Goal: Task Accomplishment & Management: Manage account settings

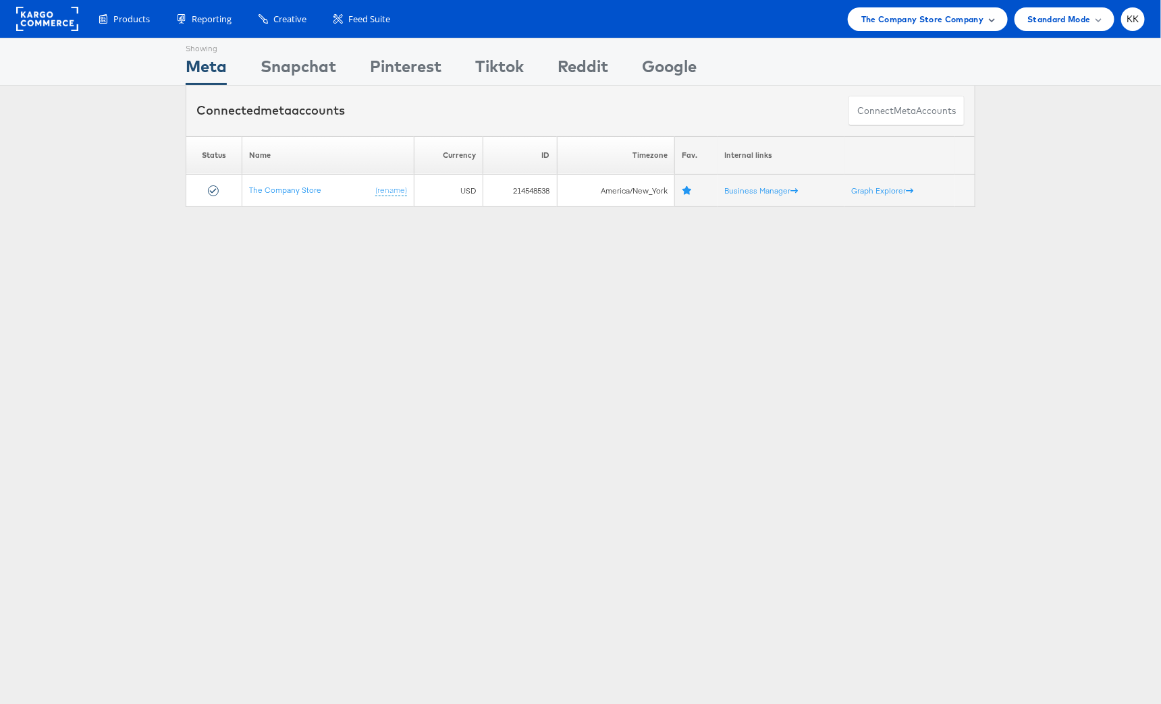
click at [898, 16] on span "The Company Store Company" at bounding box center [922, 19] width 123 height 14
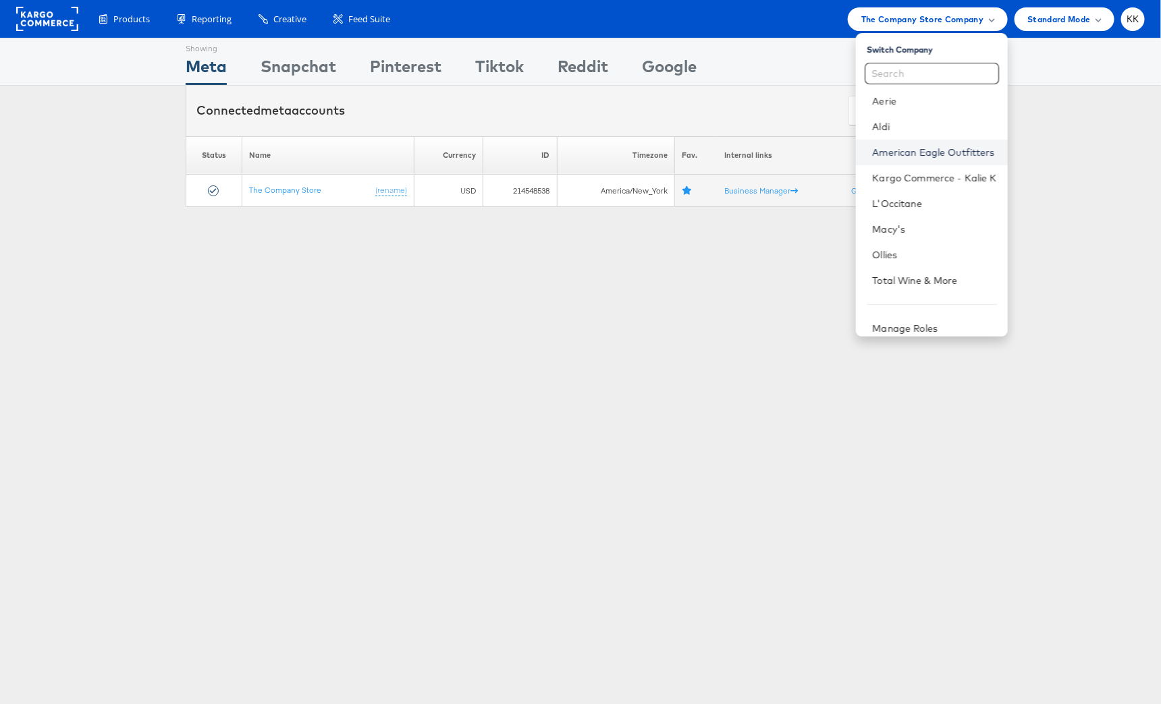
click at [917, 159] on link "American Eagle Outfitters" at bounding box center [934, 152] width 124 height 13
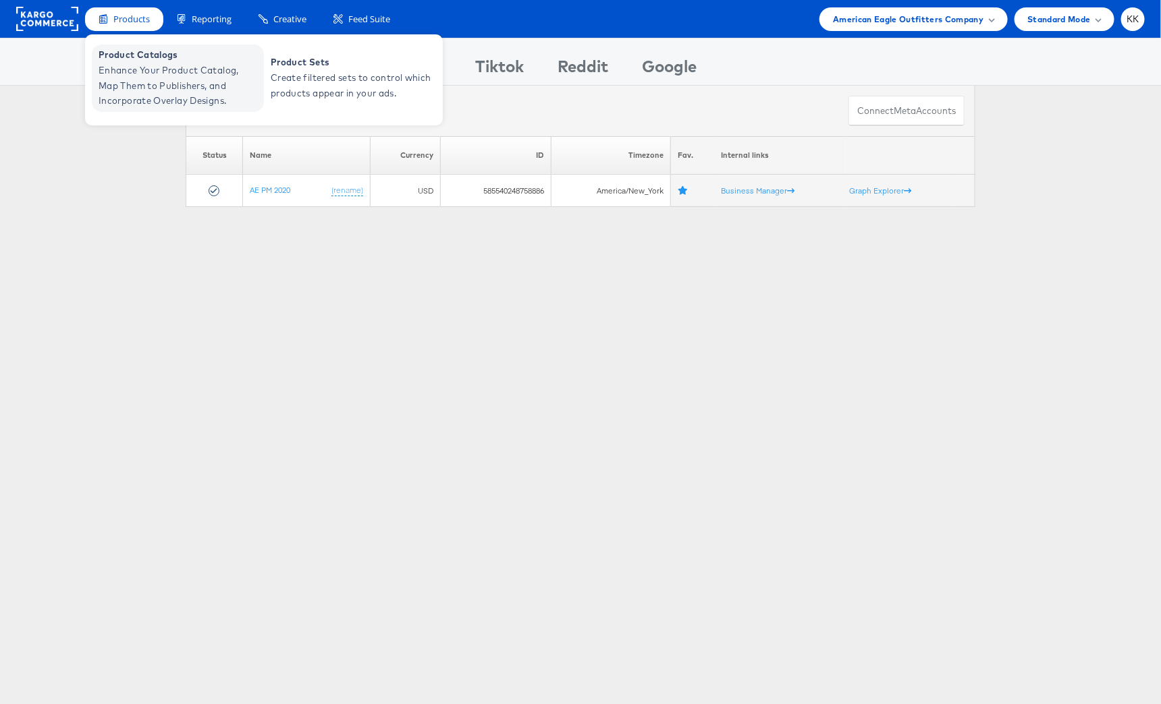
click at [146, 86] on span "Enhance Your Product Catalog, Map Them to Publishers, and Incorporate Overlay D…" at bounding box center [180, 86] width 162 height 46
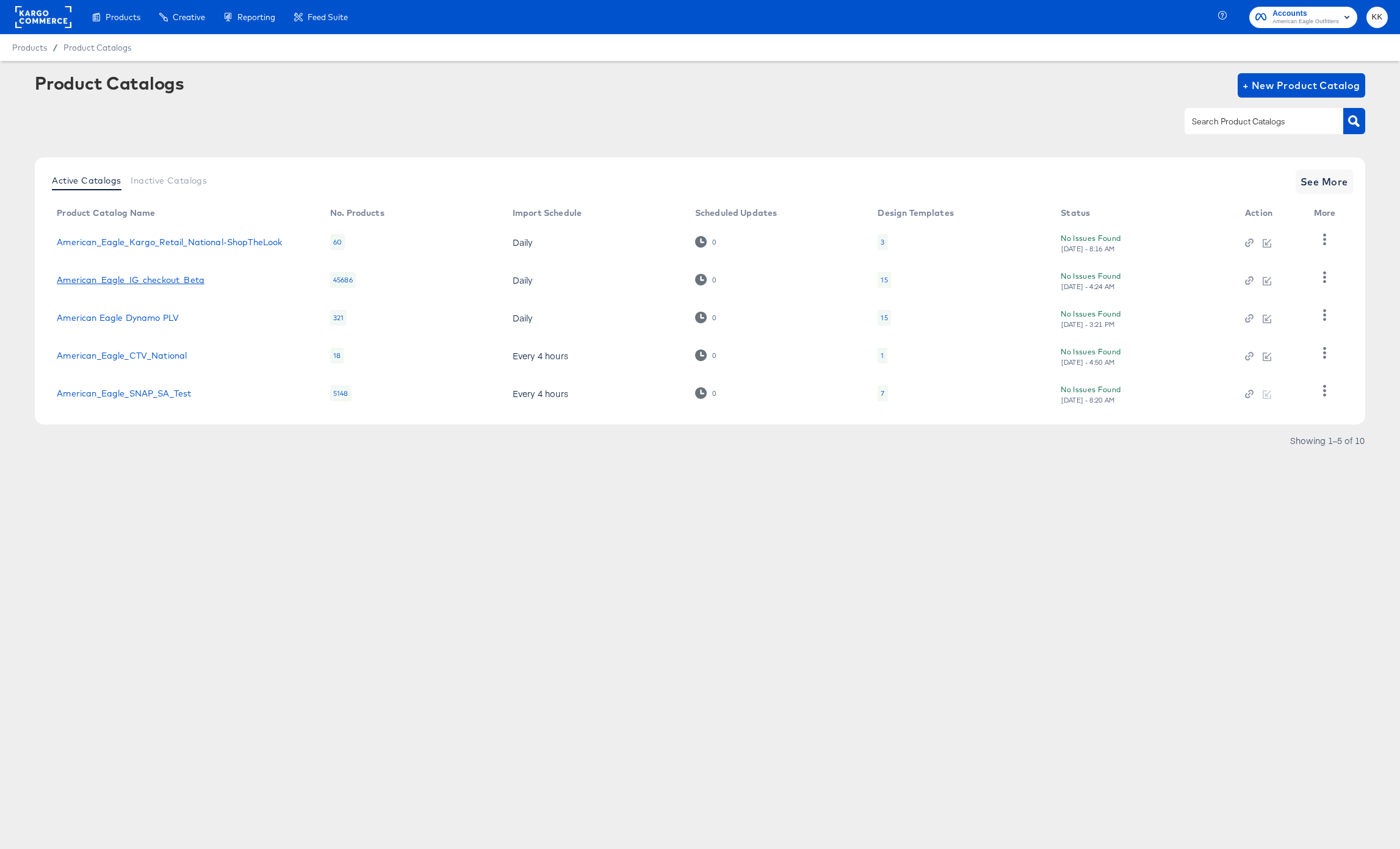
click at [114, 278] on link "American_Eagle_IG_checkout_Beta" at bounding box center [130, 279] width 147 height 10
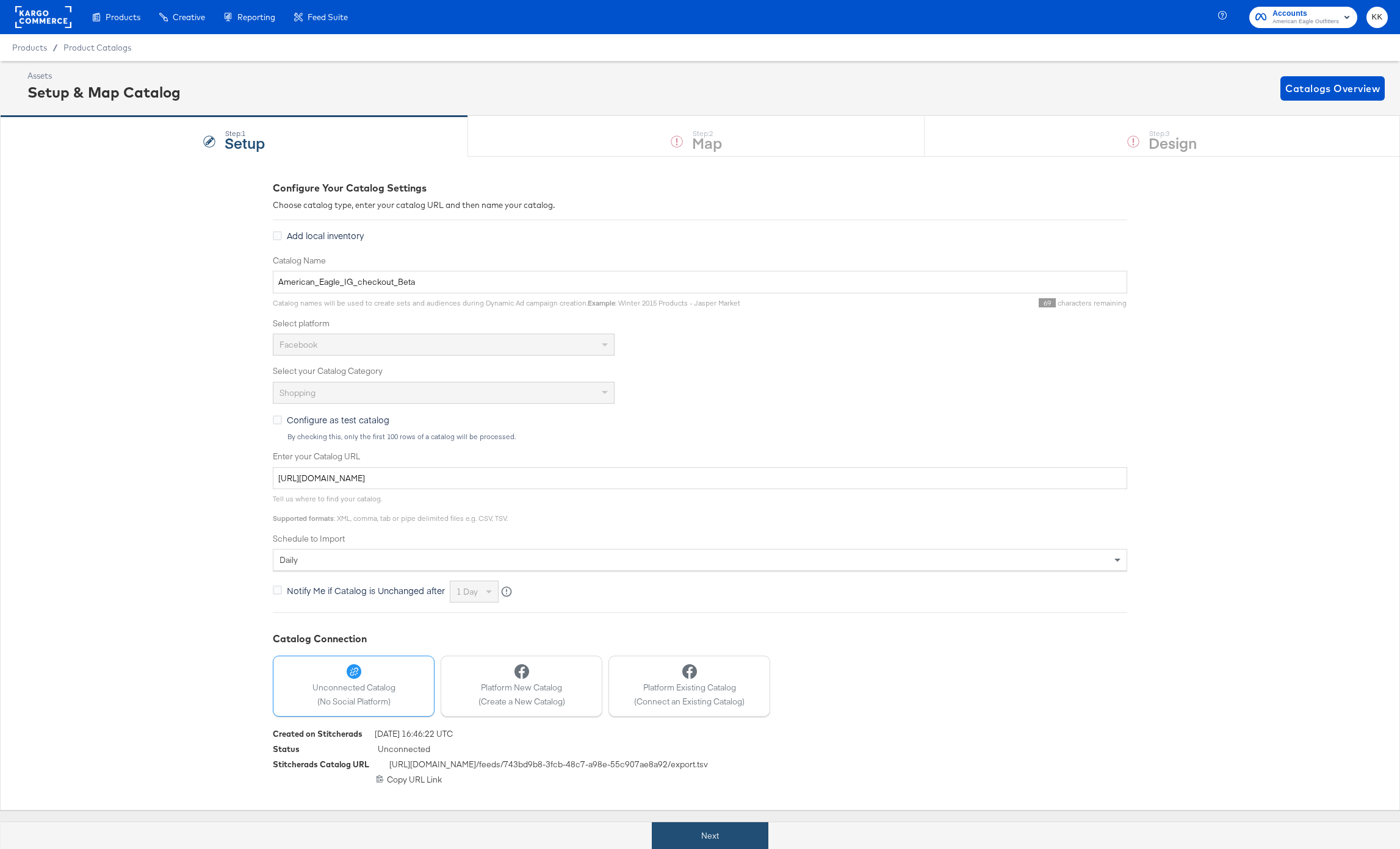
click at [716, 834] on button "Next" at bounding box center [710, 836] width 117 height 27
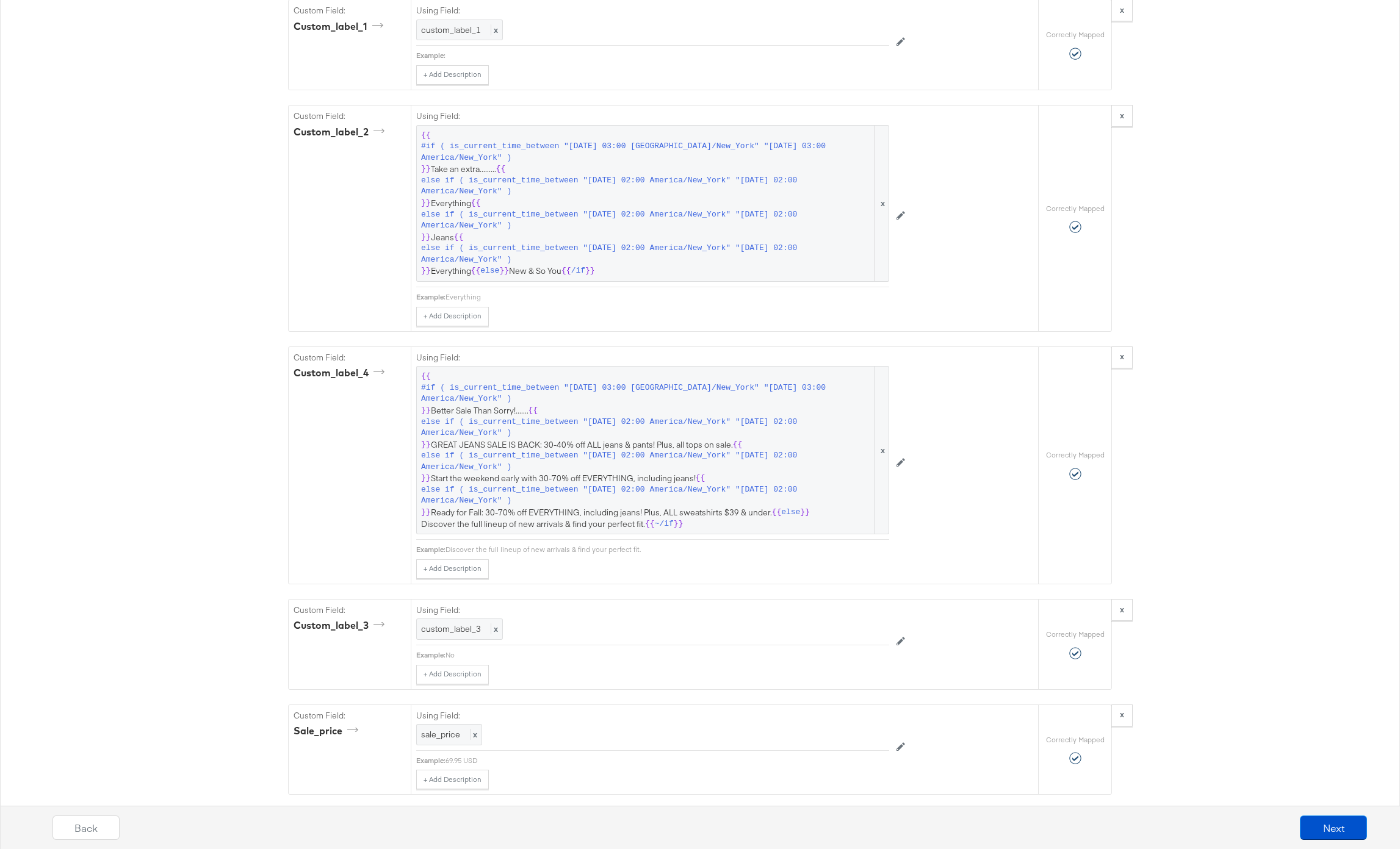
scroll to position [1850, 0]
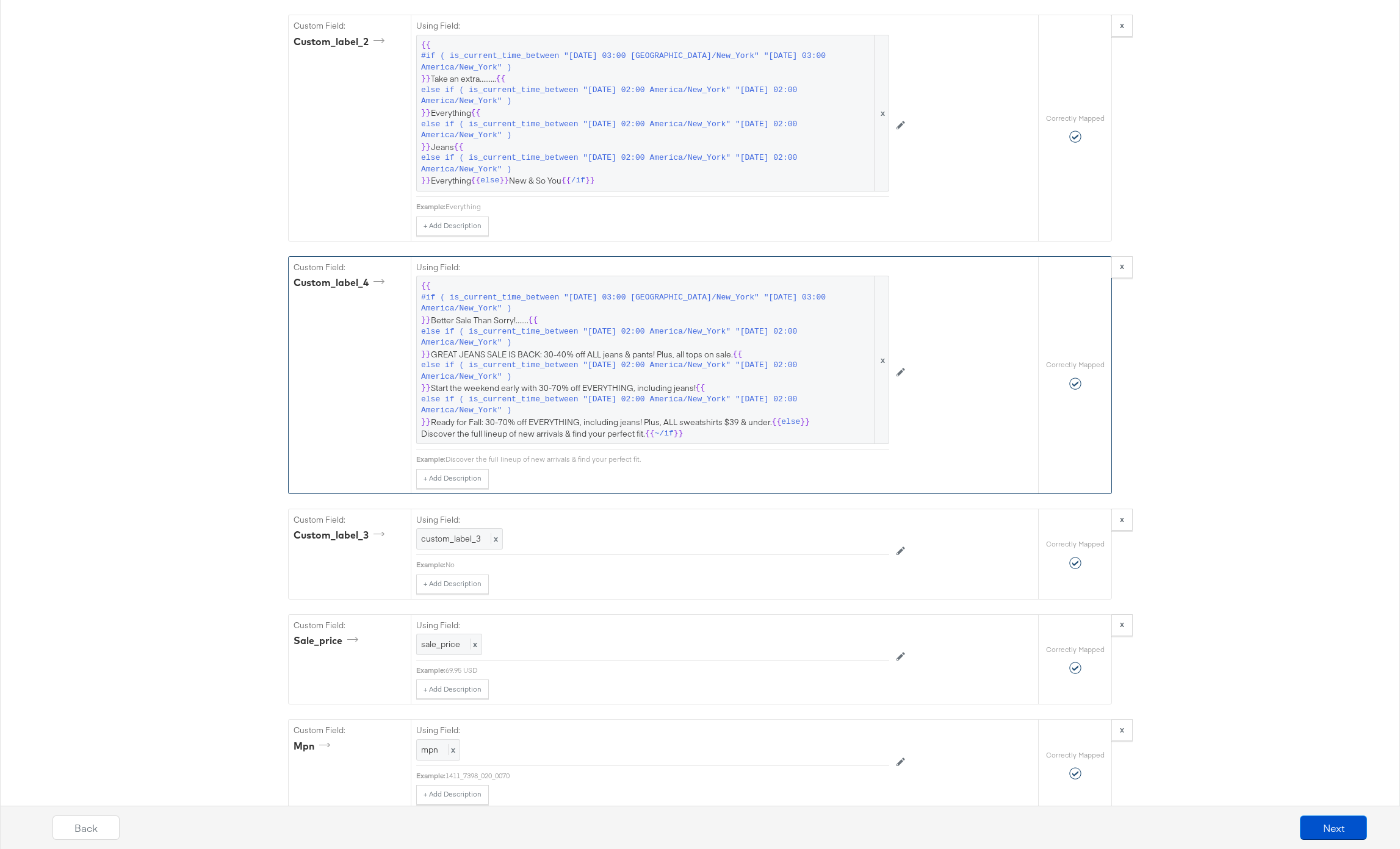
click at [542, 269] on label "Using Field:" at bounding box center [652, 267] width 473 height 12
click at [545, 309] on span "#if ( is_current_time_between "2024-06-11 03:00 America/New_York" "2024-06-14 0…" at bounding box center [647, 303] width 451 height 23
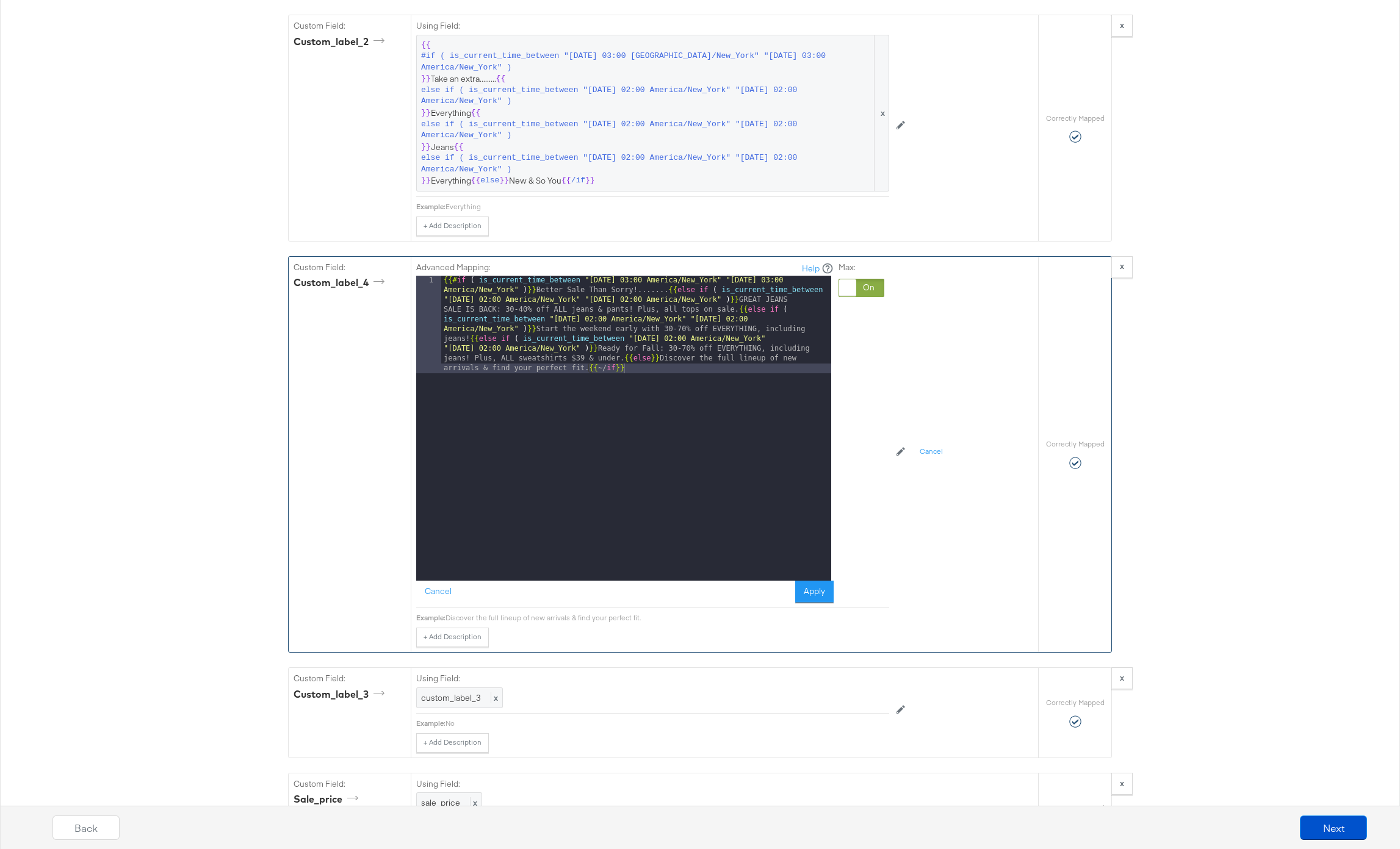
click at [619, 360] on div "{{# if ( is_current_time_between "2024-06-11 03:00 America/New_York" "2024-06-1…" at bounding box center [636, 525] width 390 height 500
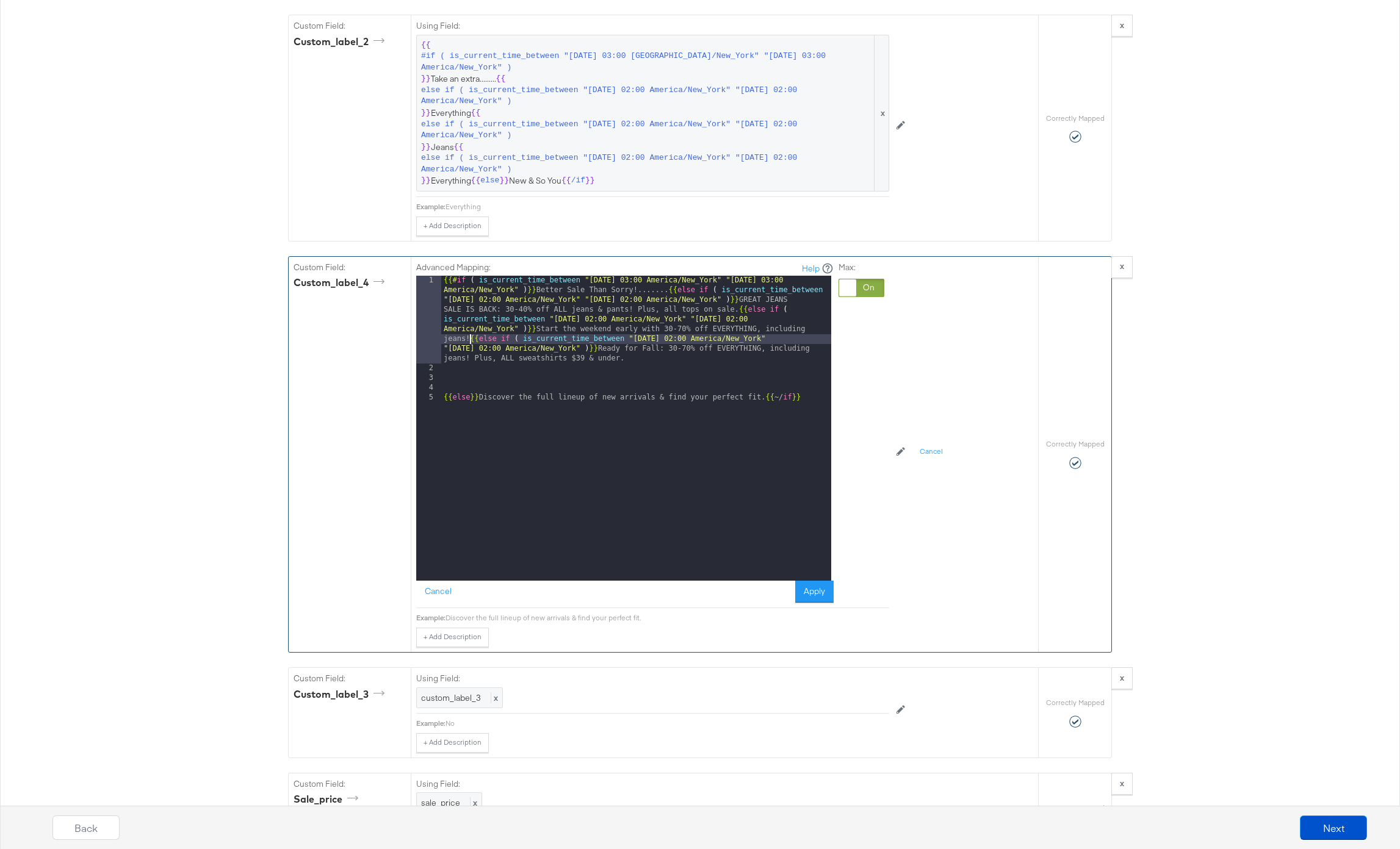
click at [470, 338] on div "{{# if ( is_current_time_between "2024-06-11 03:00 America/New_York" "2024-06-1…" at bounding box center [636, 476] width 390 height 402
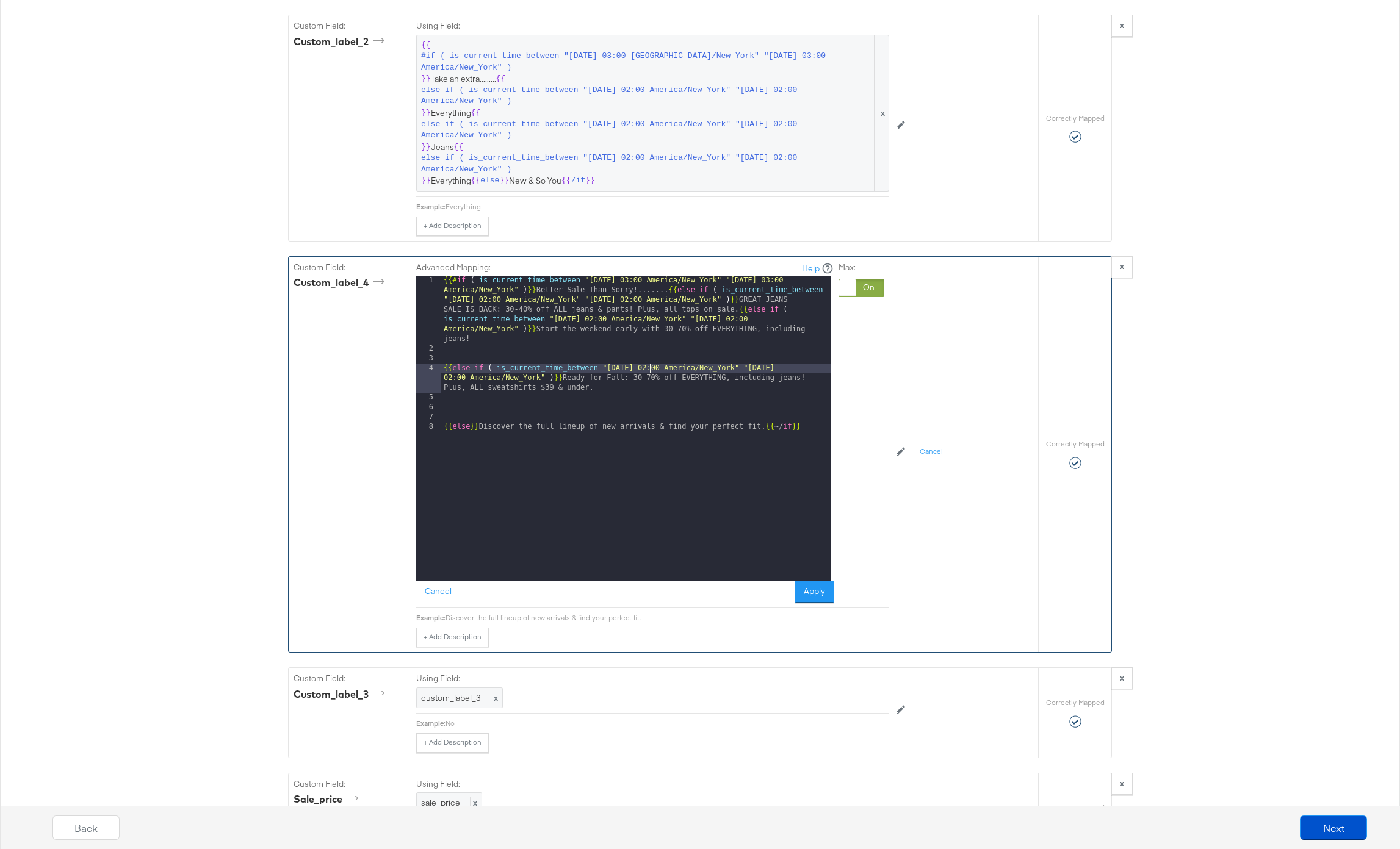
click at [648, 370] on div "{{# if ( is_current_time_between "2024-06-11 03:00 America/New_York" "2024-06-1…" at bounding box center [636, 467] width 390 height 383
drag, startPoint x: 795, startPoint y: 367, endPoint x: 795, endPoint y: 397, distance: 30.0
click at [795, 369] on div "{{# if ( is_current_time_between "2024-06-11 03:00 America/New_York" "2024-06-1…" at bounding box center [636, 467] width 390 height 383
drag, startPoint x: 600, startPoint y: 385, endPoint x: 582, endPoint y: 381, distance: 18.4
click at [582, 381] on div "{{# if ( is_current_time_between "2024-06-11 03:00 America/New_York" "2024-06-1…" at bounding box center [636, 467] width 390 height 383
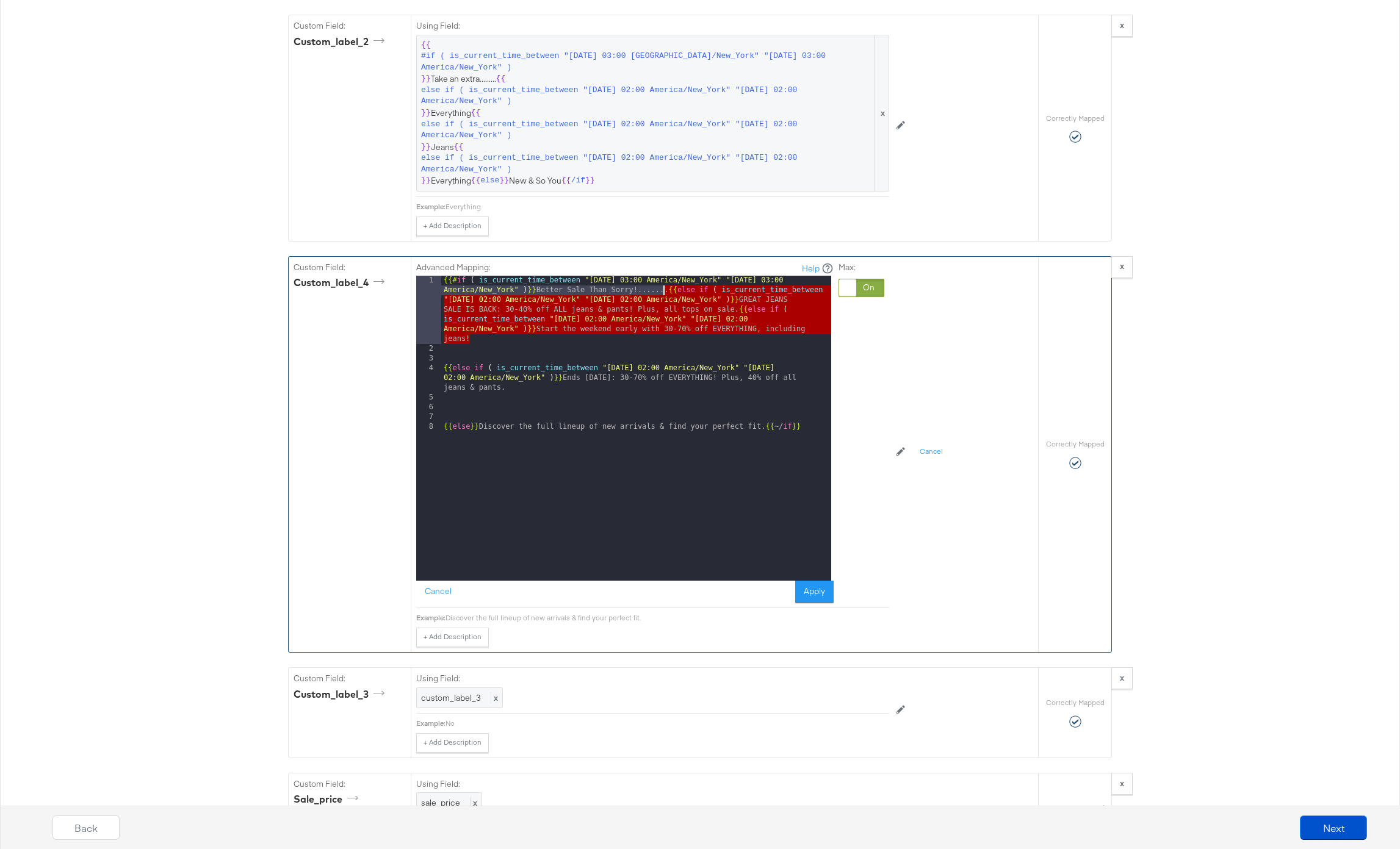
drag, startPoint x: 483, startPoint y: 339, endPoint x: 664, endPoint y: 292, distance: 187.0
click at [664, 292] on div "{{# if ( is_current_time_between "2024-06-11 03:00 America/New_York" "2024-06-1…" at bounding box center [636, 467] width 390 height 383
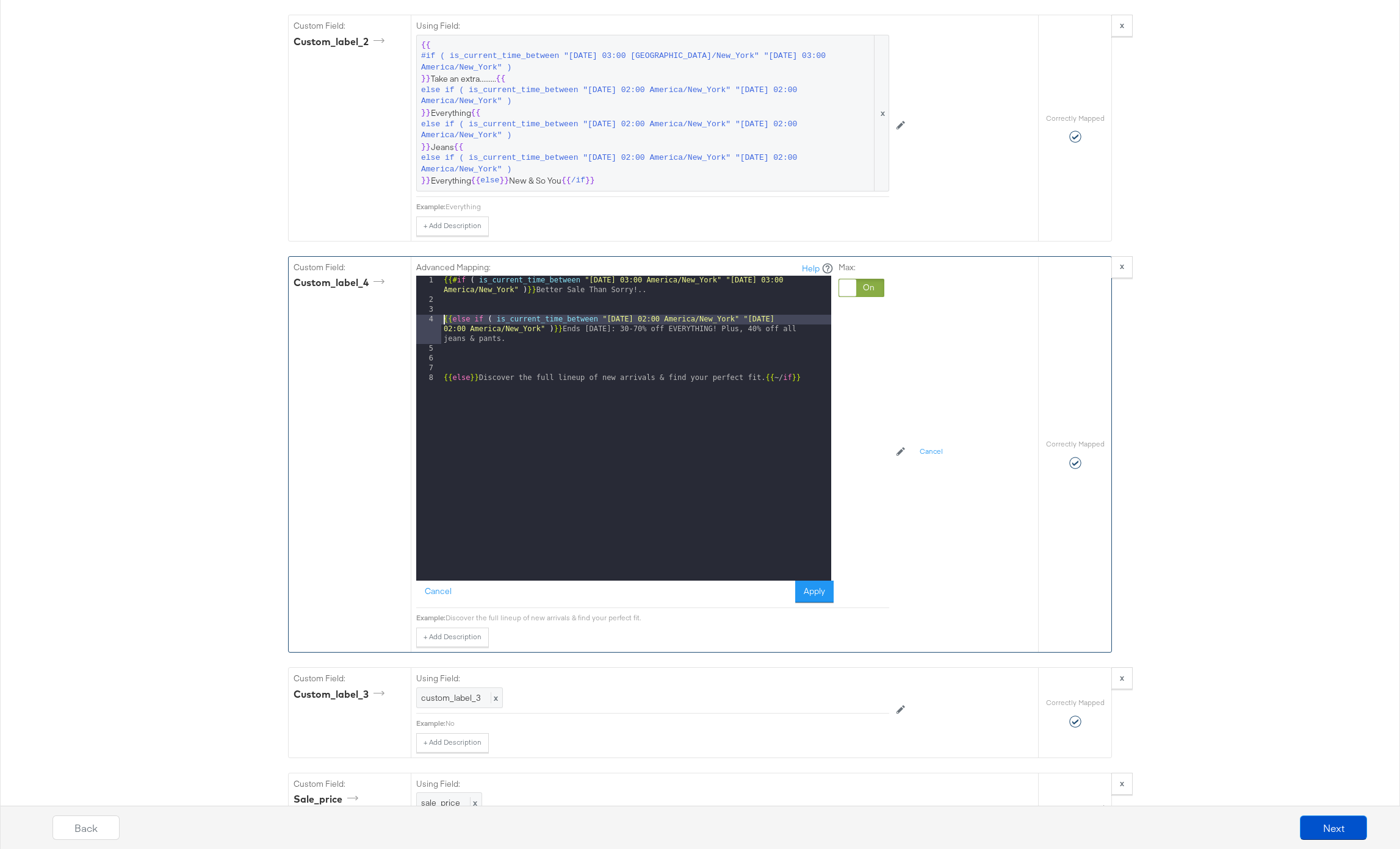
click at [443, 320] on div "{{# if ( is_current_time_between "2024-06-11 03:00 America/New_York" "2024-06-1…" at bounding box center [636, 443] width 390 height 335
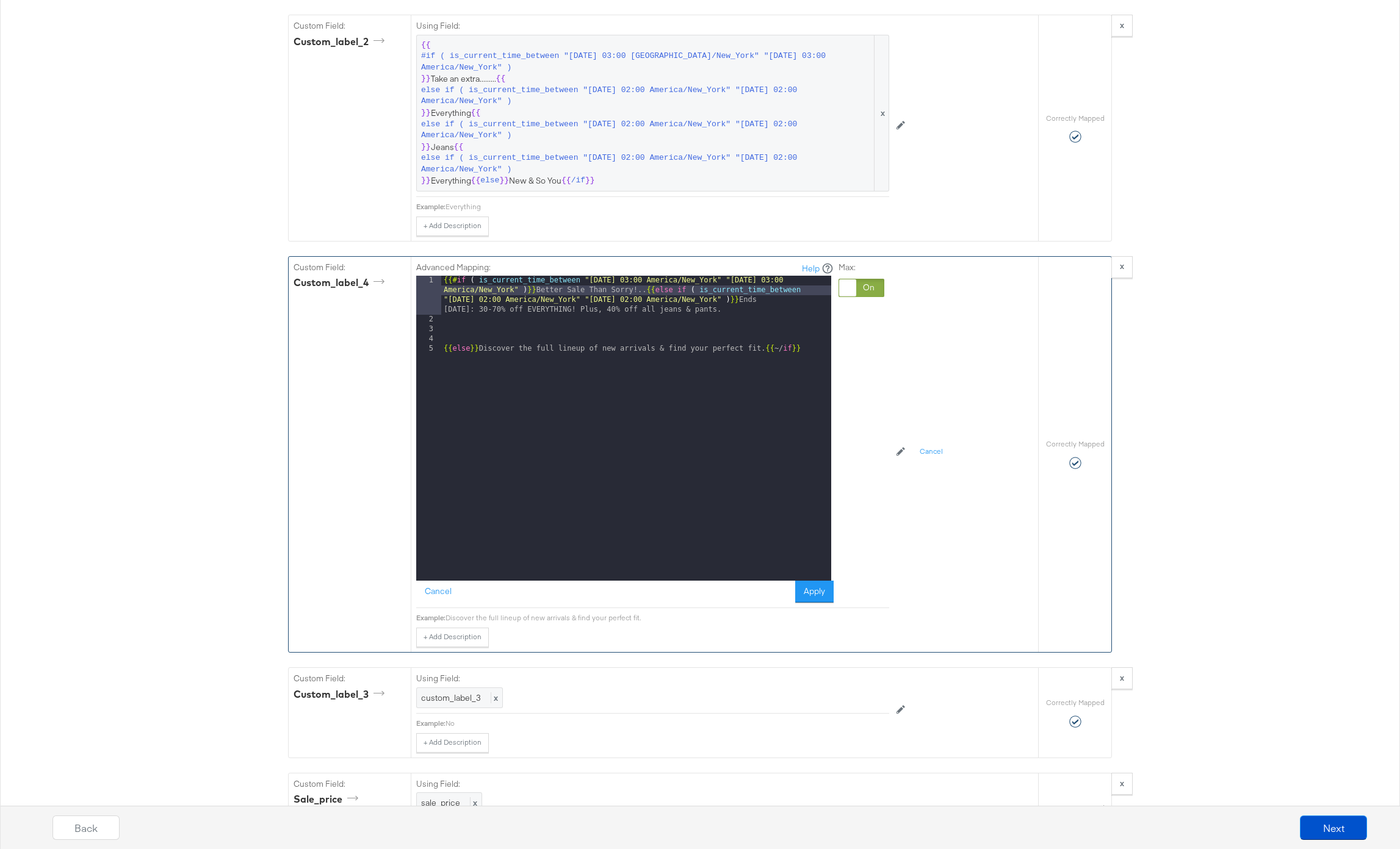
click at [442, 352] on div "{{# if ( is_current_time_between "2024-06-11 03:00 America/New_York" "2024-06-1…" at bounding box center [636, 452] width 390 height 354
click at [806, 588] on button "Apply" at bounding box center [814, 591] width 39 height 22
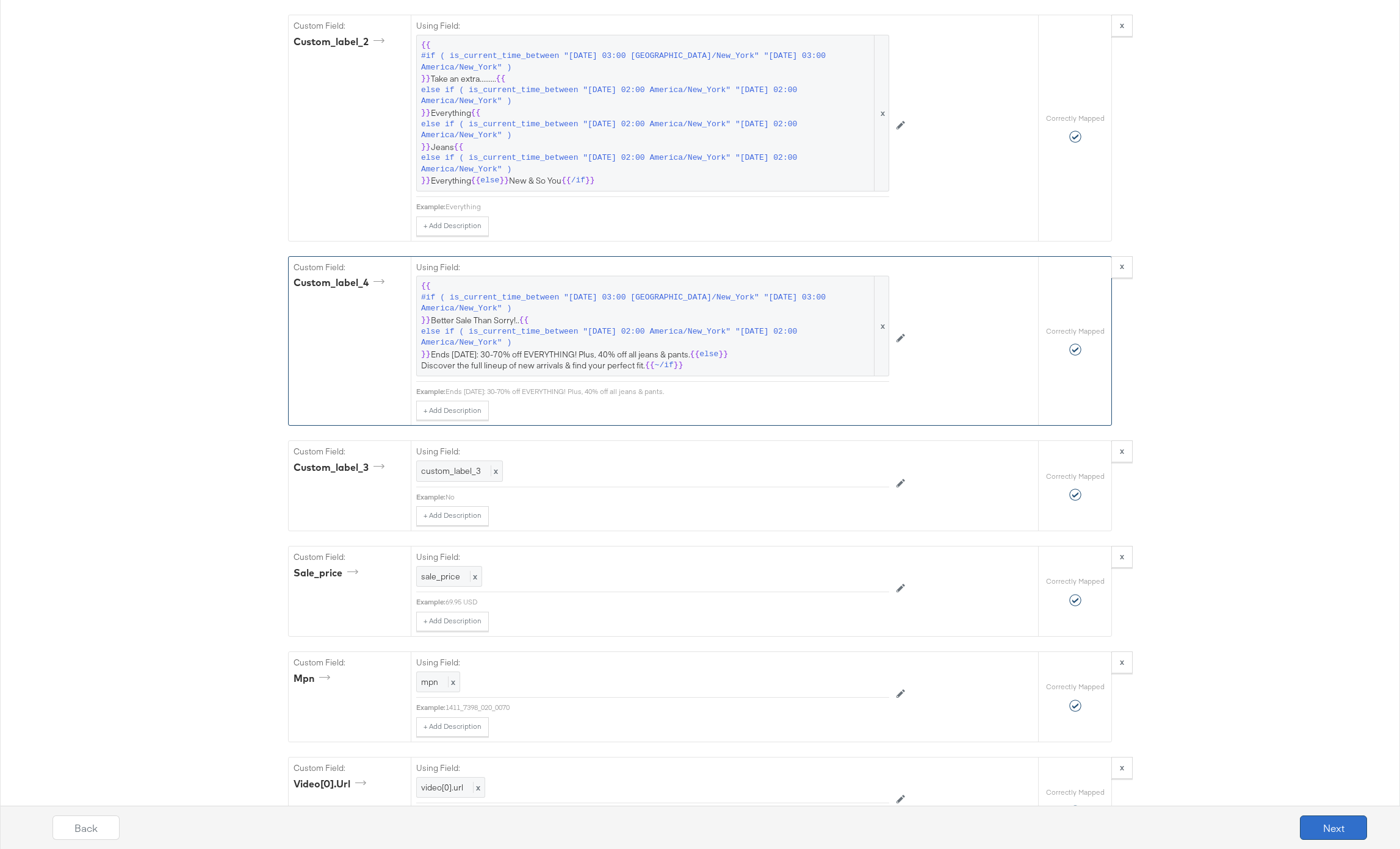
click at [1310, 823] on button "Next" at bounding box center [1333, 827] width 67 height 24
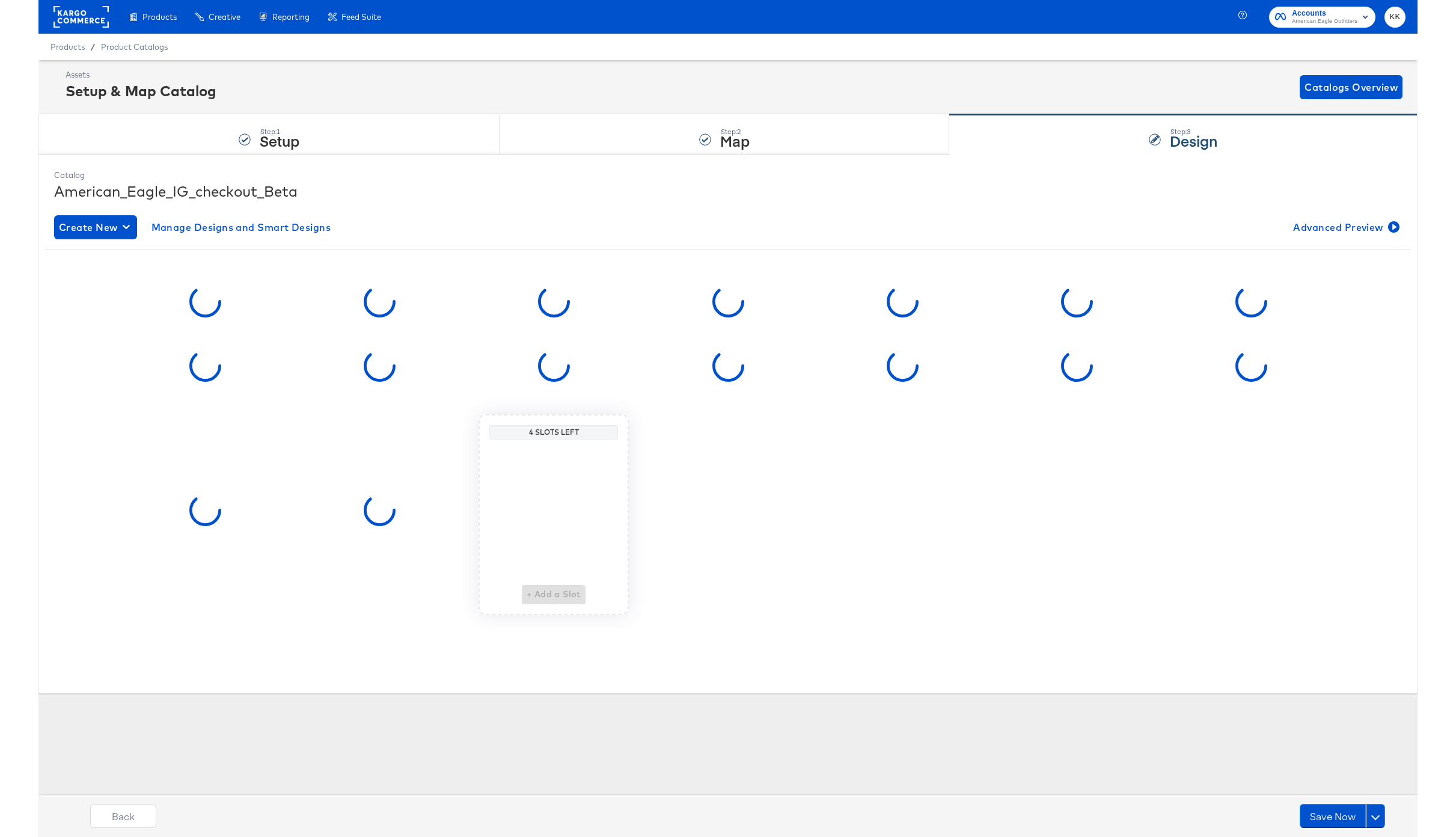
scroll to position [0, 0]
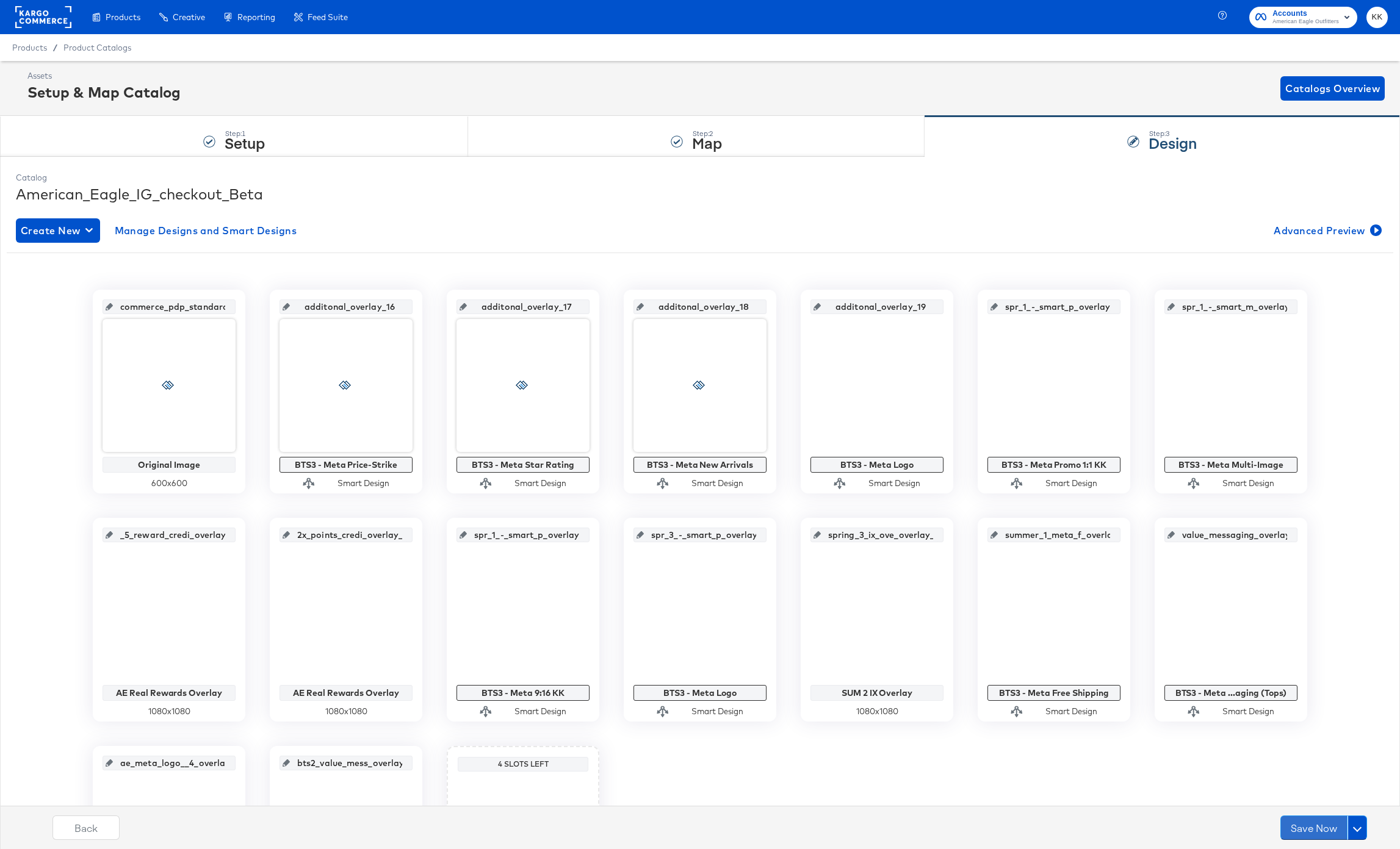
click at [1310, 823] on button "Save Now" at bounding box center [1314, 827] width 67 height 24
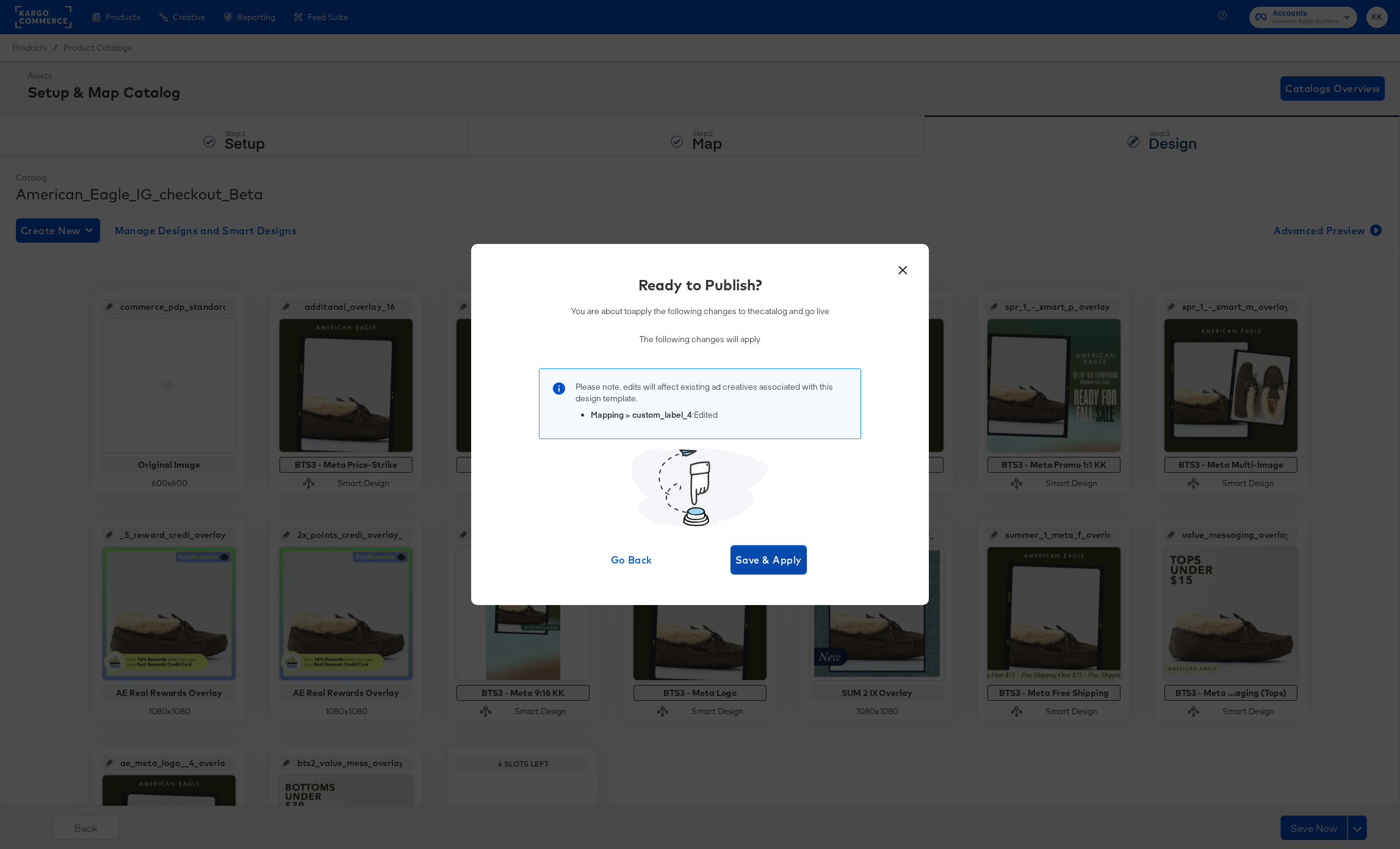
click at [766, 563] on span "Save & Apply" at bounding box center [769, 560] width 67 height 17
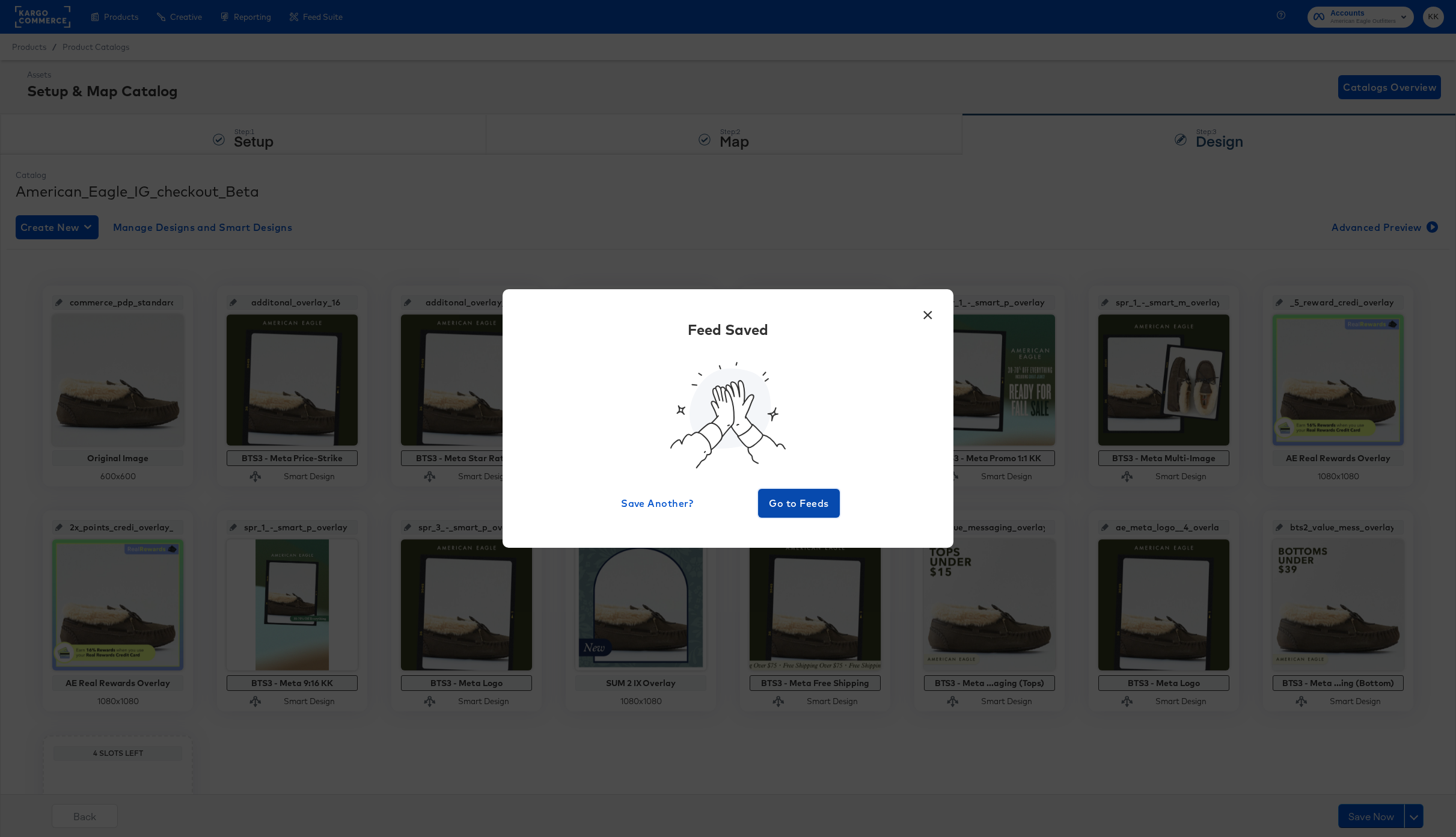
click at [790, 517] on button "Go to Feeds" at bounding box center [799, 504] width 82 height 29
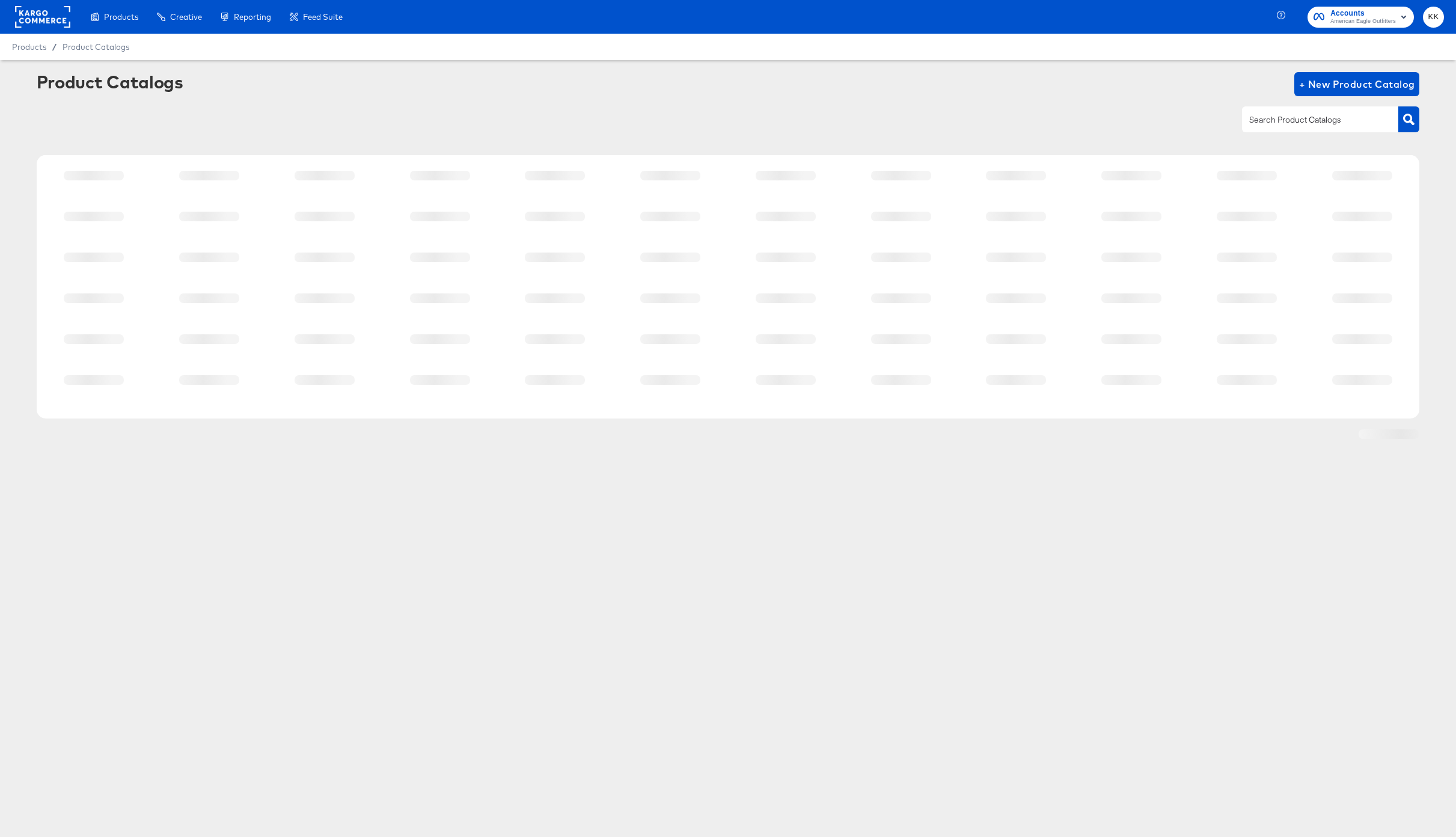
click at [813, 497] on div "Products Creative Reporting Feed Suite Accounts American Eagle Outfitters KK Pr…" at bounding box center [728, 418] width 1456 height 837
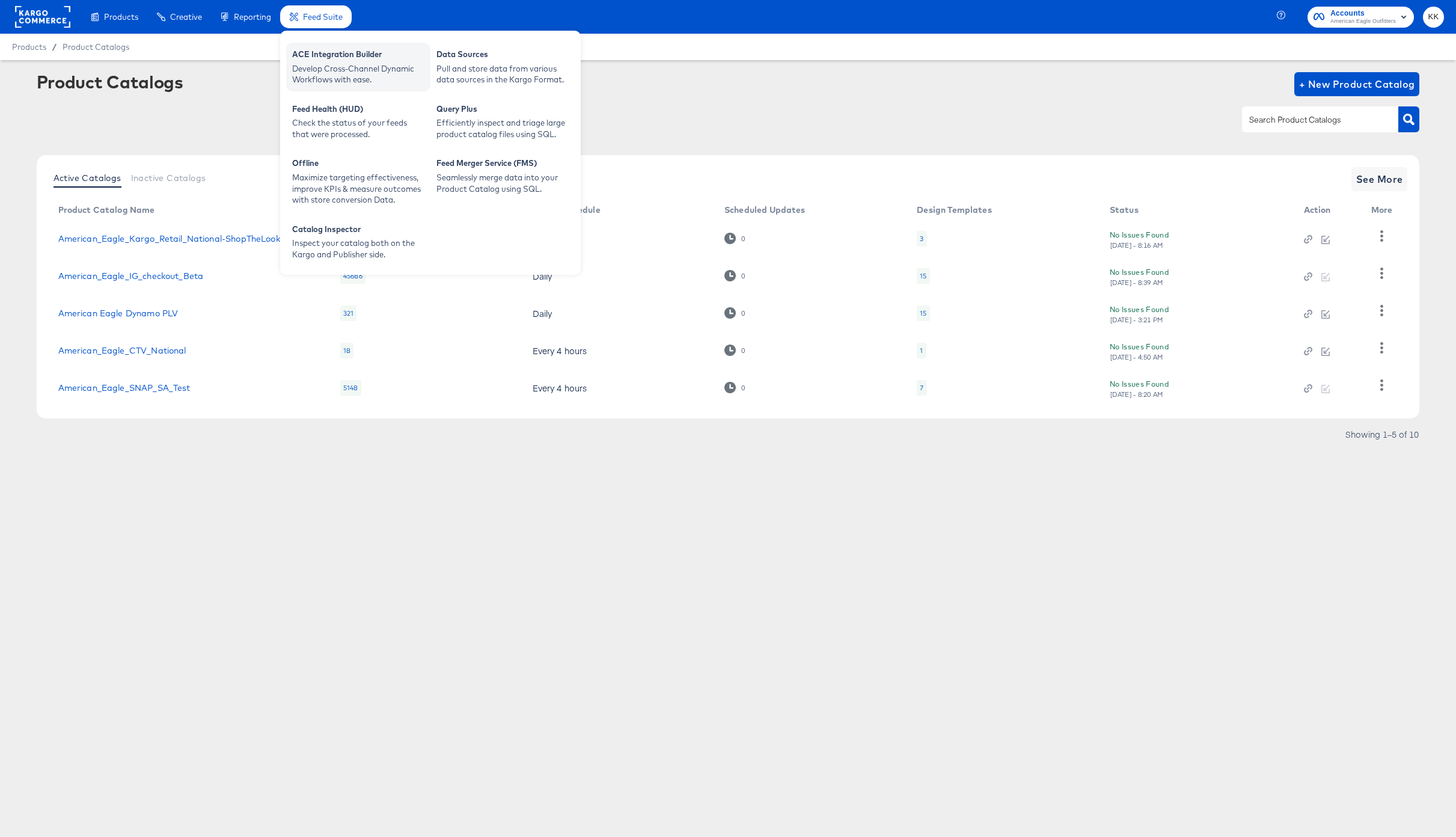
click at [330, 58] on div "ACE Integration Builder" at bounding box center [358, 56] width 132 height 14
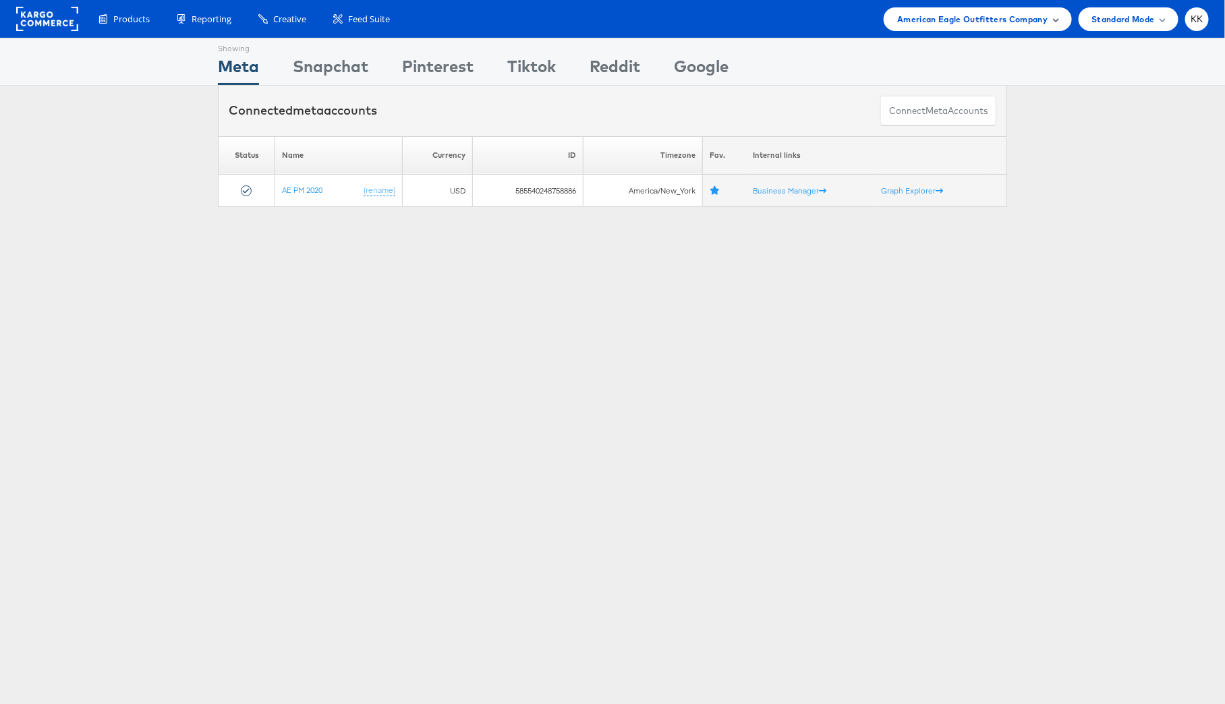
click at [953, 24] on span "American Eagle Outfitters Company" at bounding box center [972, 19] width 150 height 14
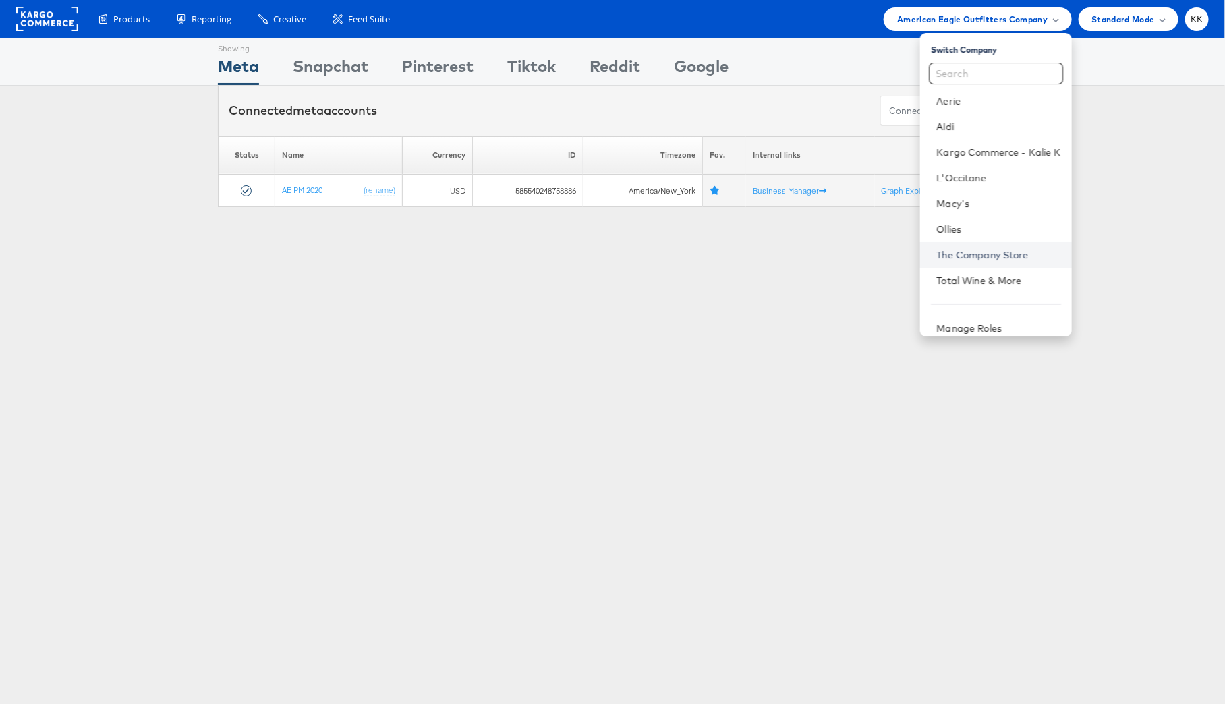
click at [972, 256] on link "The Company Store" at bounding box center [999, 254] width 124 height 13
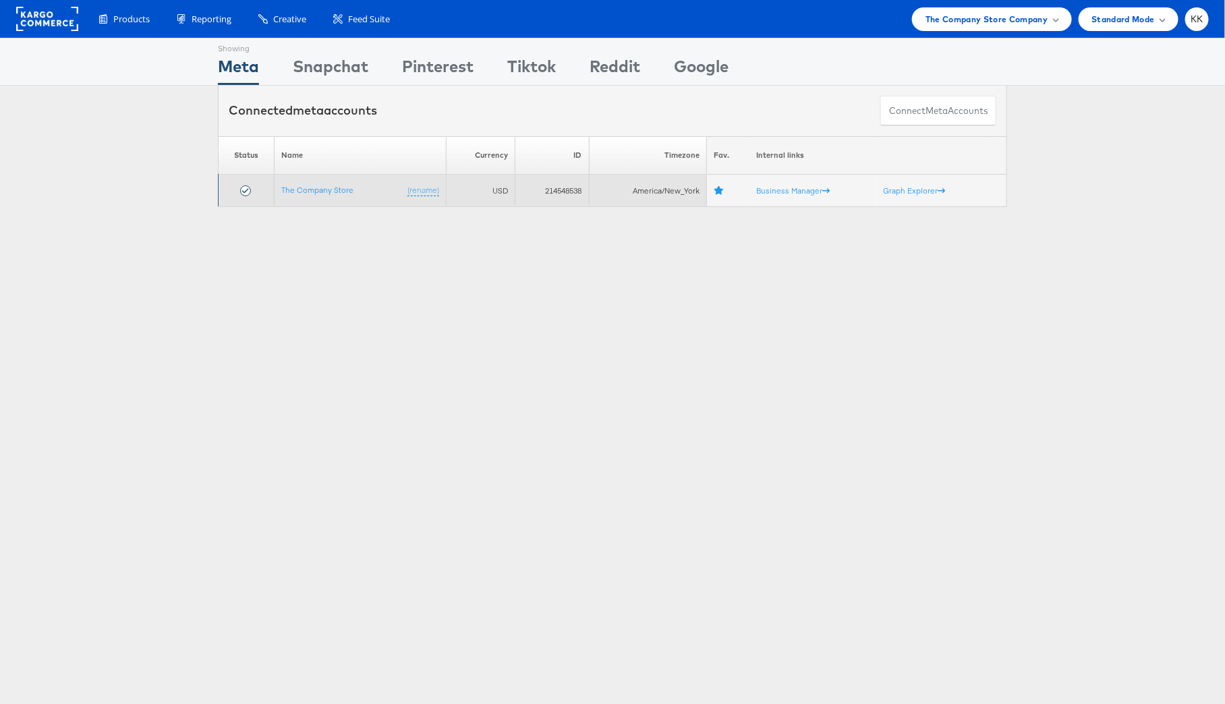
click at [318, 182] on td "The Company Store (rename)" at bounding box center [361, 191] width 172 height 32
click at [318, 191] on link "The Company Store" at bounding box center [317, 190] width 72 height 10
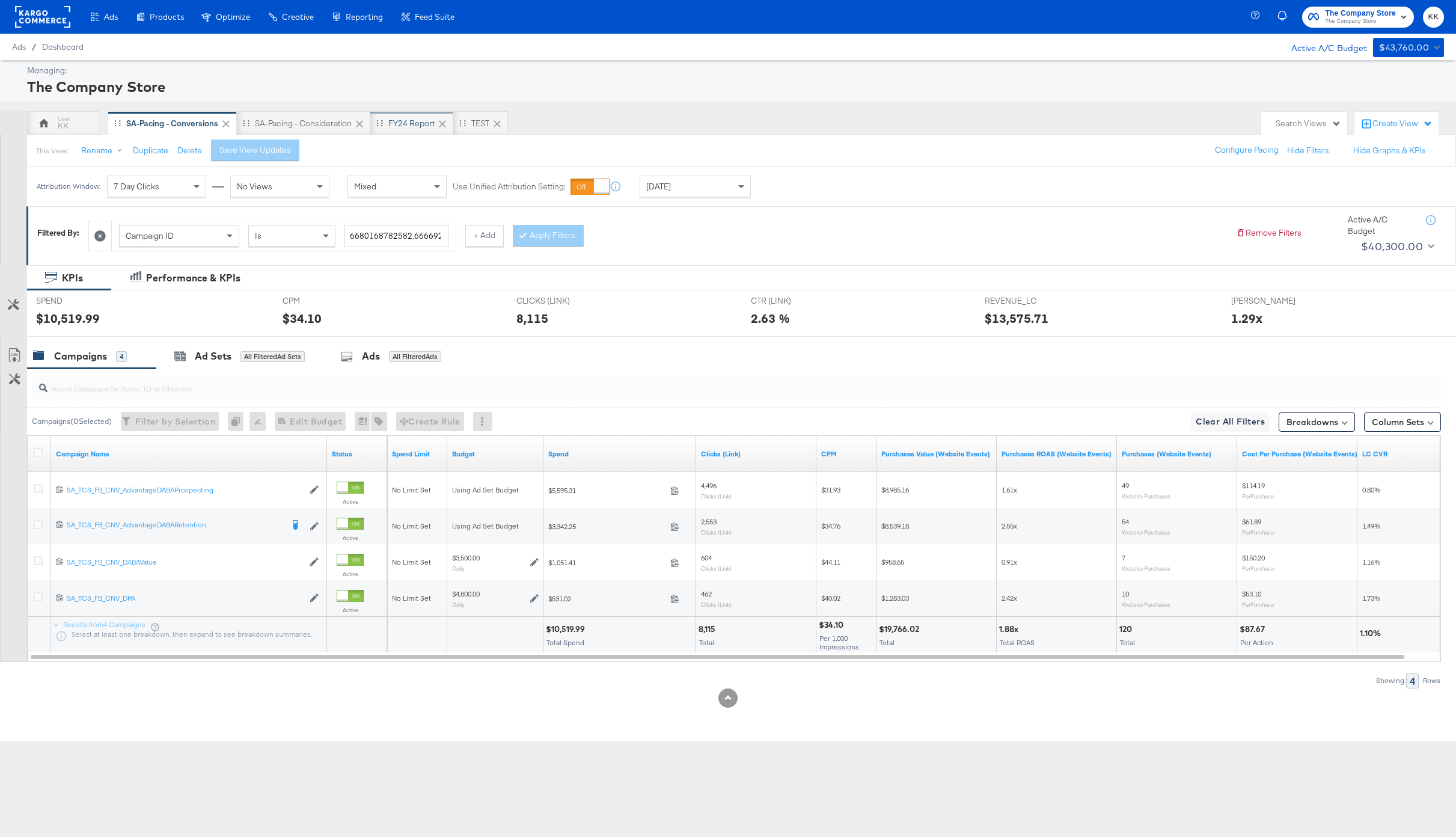
click at [408, 130] on div "FY24 Report" at bounding box center [412, 123] width 83 height 24
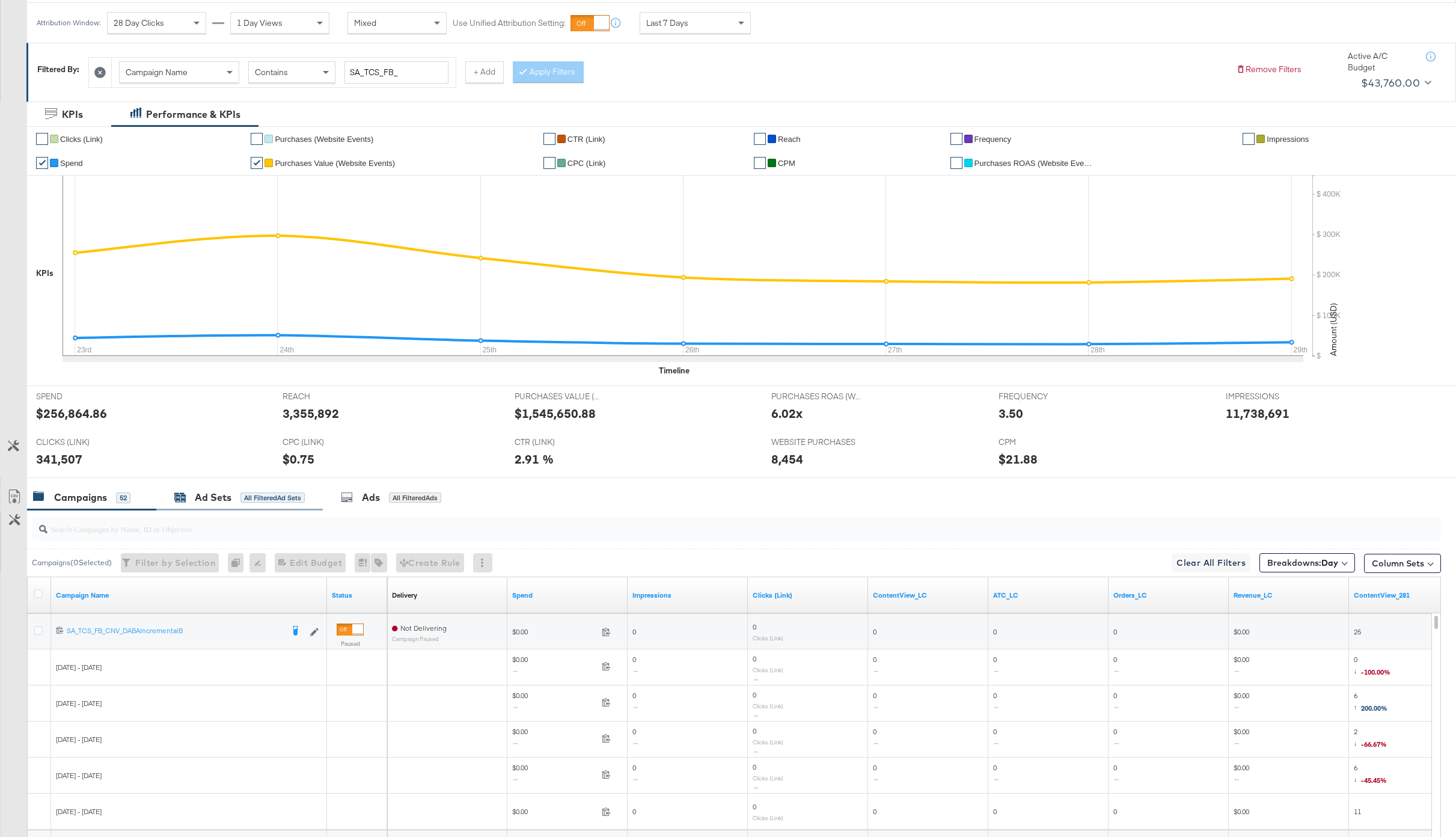
click at [216, 495] on div "Ad Sets" at bounding box center [213, 498] width 37 height 14
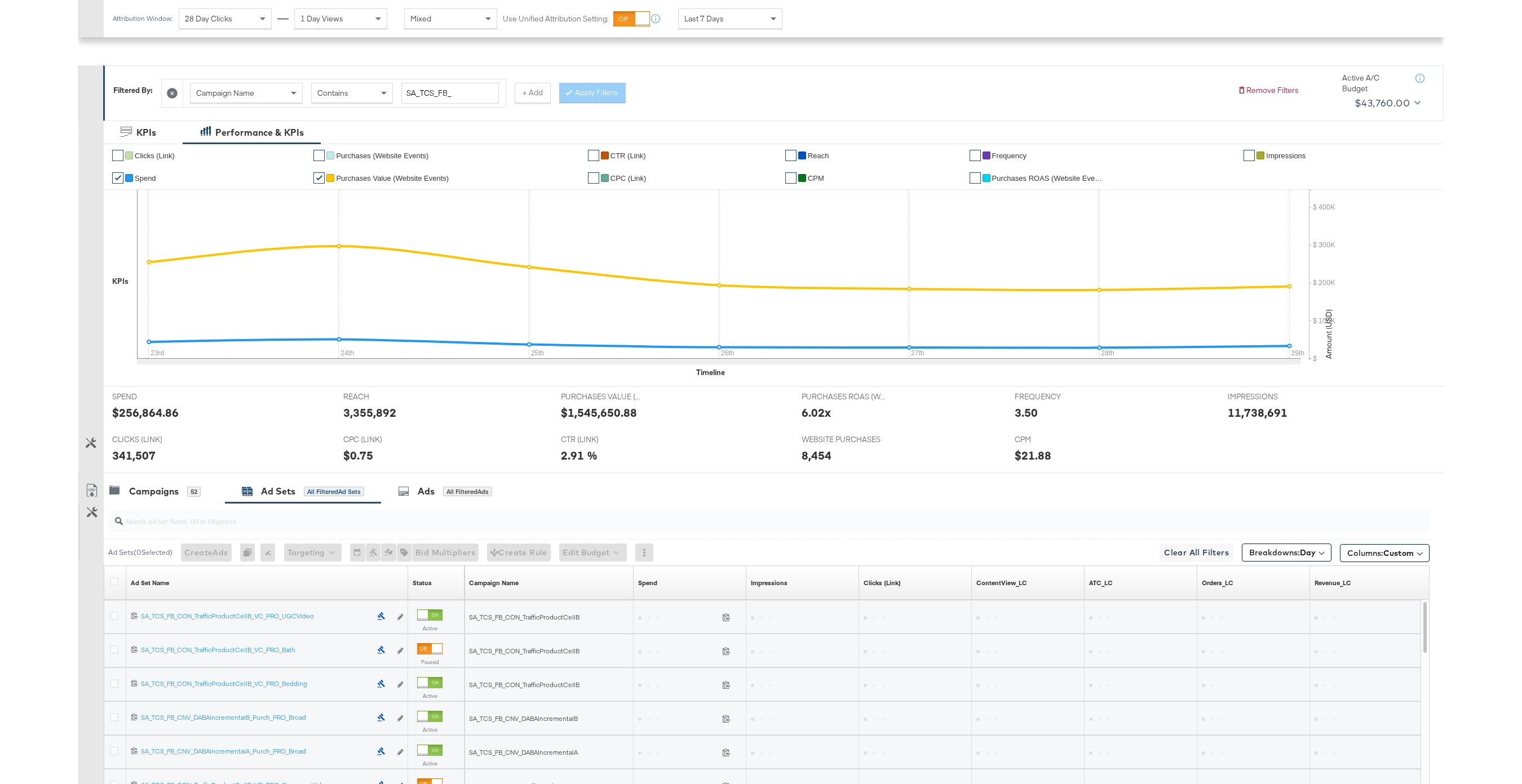
scroll to position [297, 0]
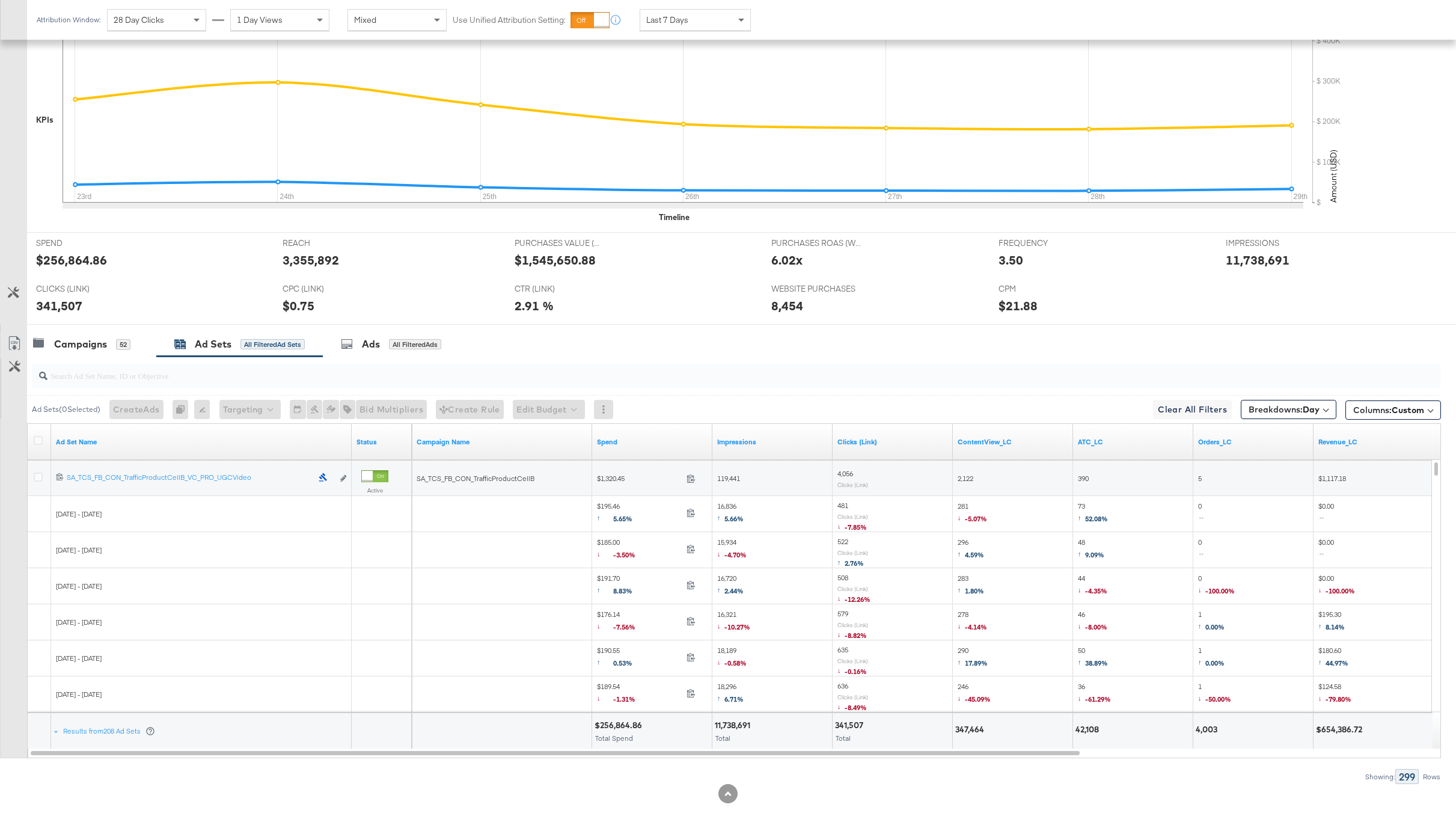
click at [40, 434] on div at bounding box center [39, 442] width 22 height 21
click at [37, 443] on icon at bounding box center [38, 440] width 9 height 9
click at [0, 0] on input "checkbox" at bounding box center [0, 0] width 0 height 0
click at [40, 439] on icon at bounding box center [38, 440] width 9 height 9
click at [0, 0] on input "checkbox" at bounding box center [0, 0] width 0 height 0
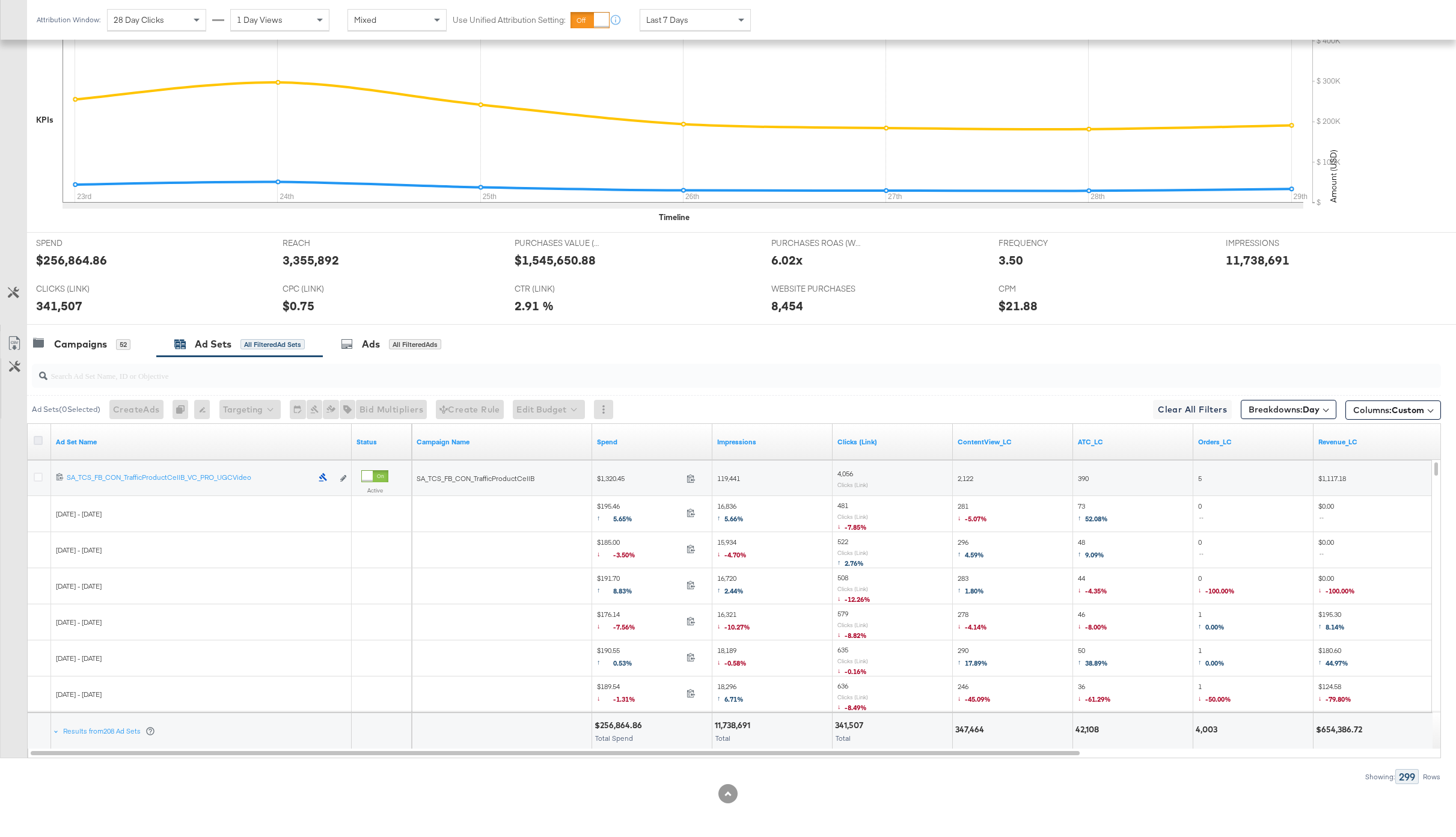
click at [39, 441] on icon at bounding box center [38, 440] width 9 height 9
click at [0, 0] on input "checkbox" at bounding box center [0, 0] width 0 height 0
click at [20, 338] on icon at bounding box center [14, 343] width 14 height 14
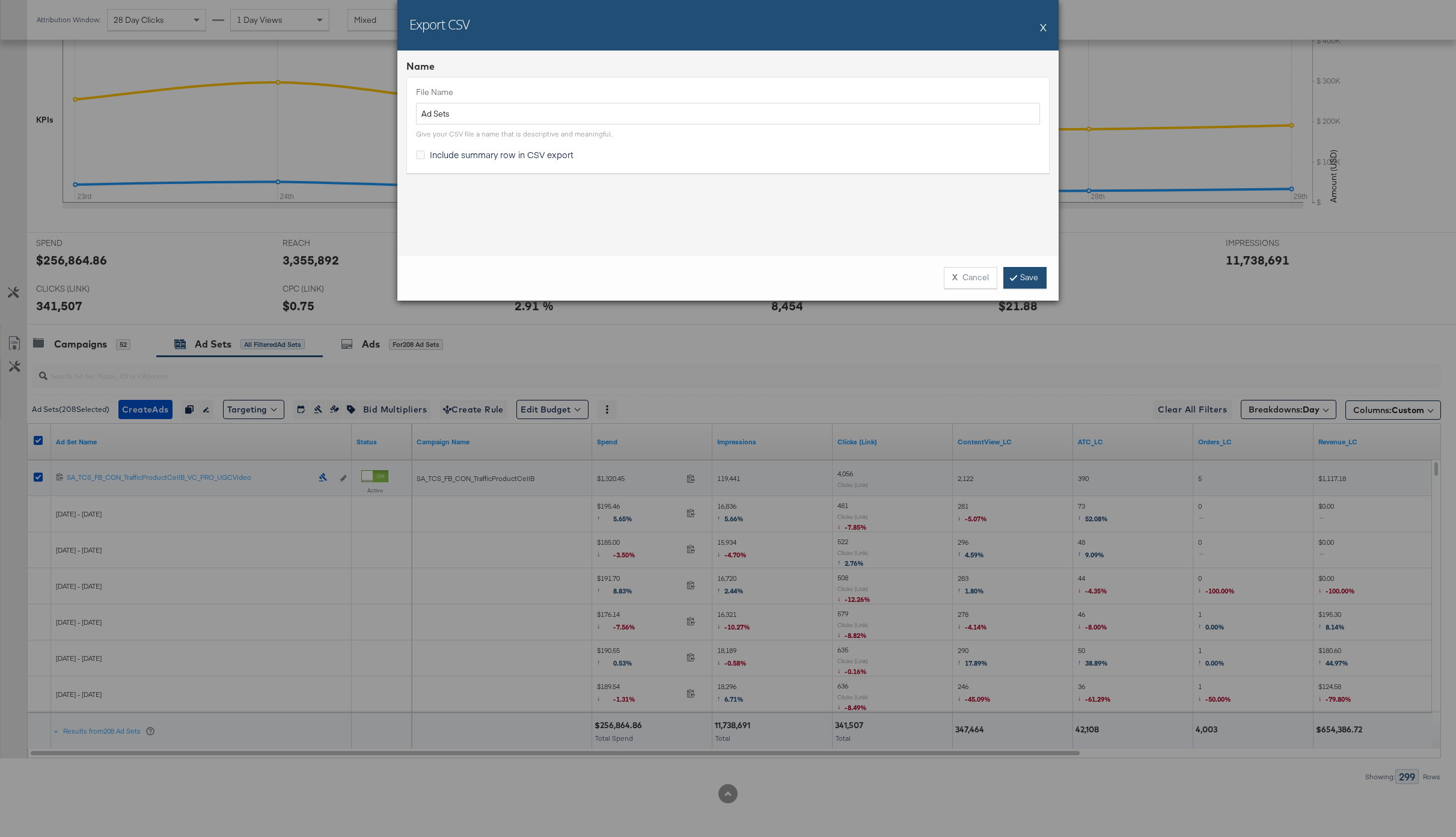
click at [1016, 281] on link "Save" at bounding box center [1025, 278] width 44 height 21
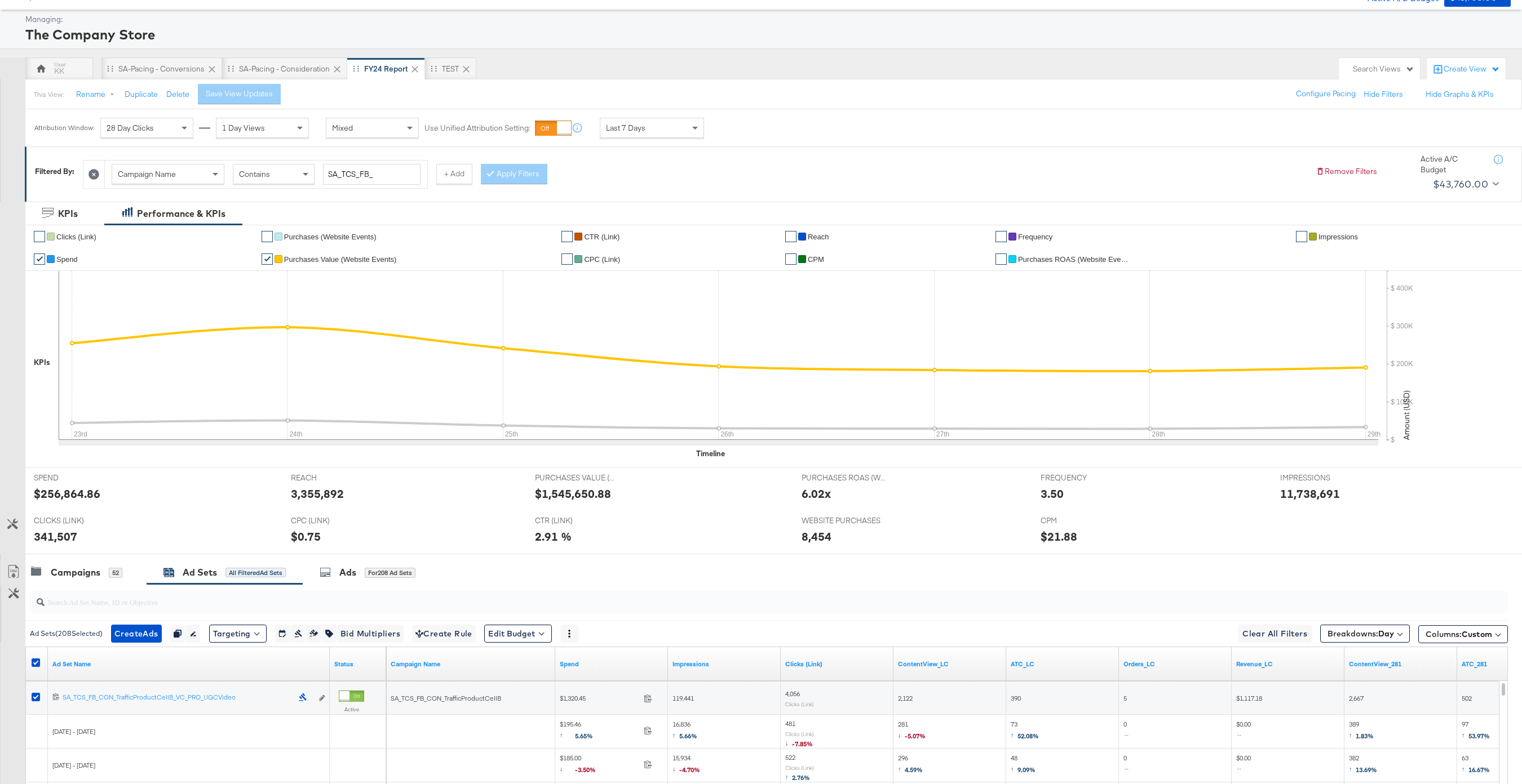
scroll to position [0, 0]
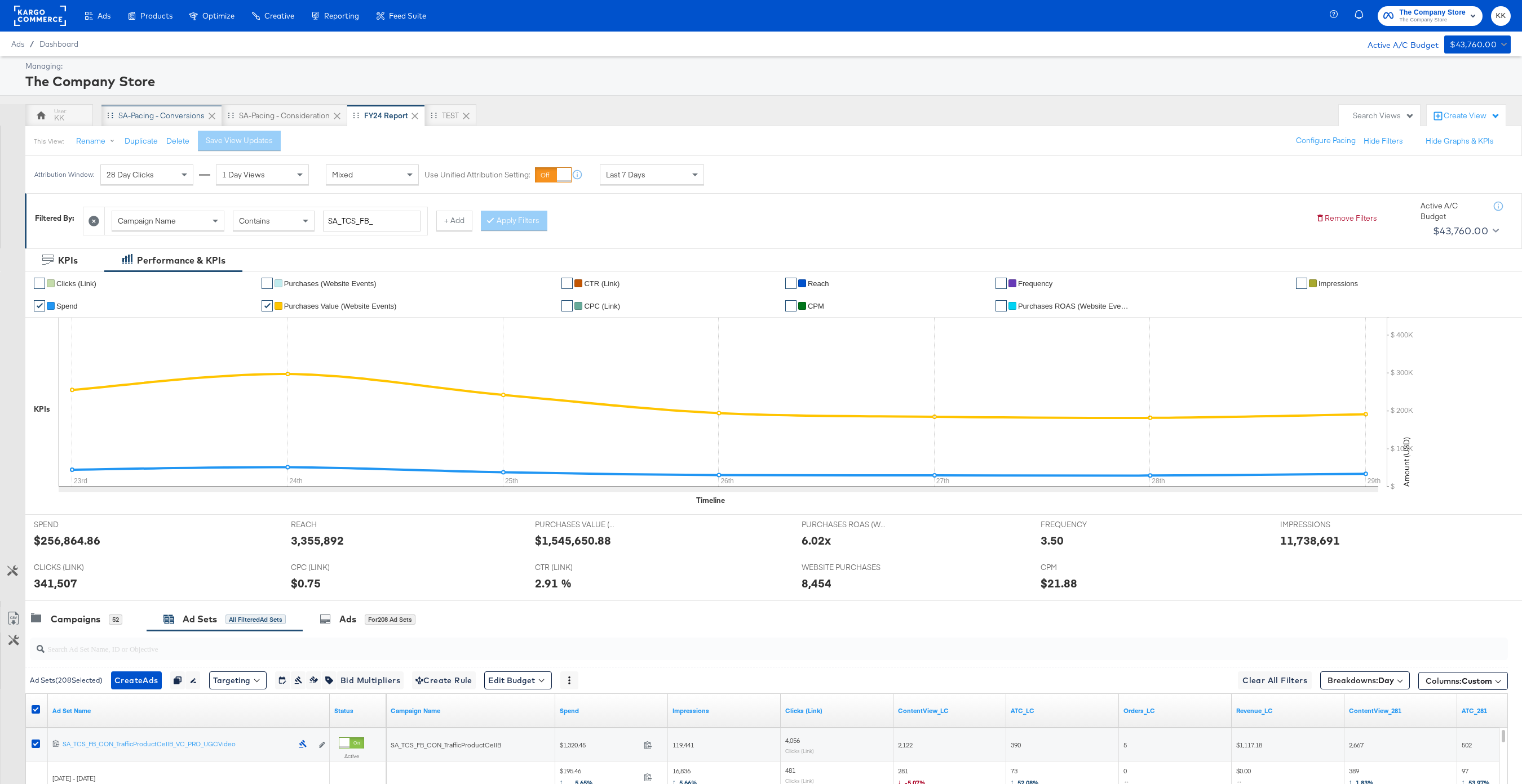
click at [152, 109] on div "SA-Pacing - Conversions" at bounding box center [161, 115] width 120 height 23
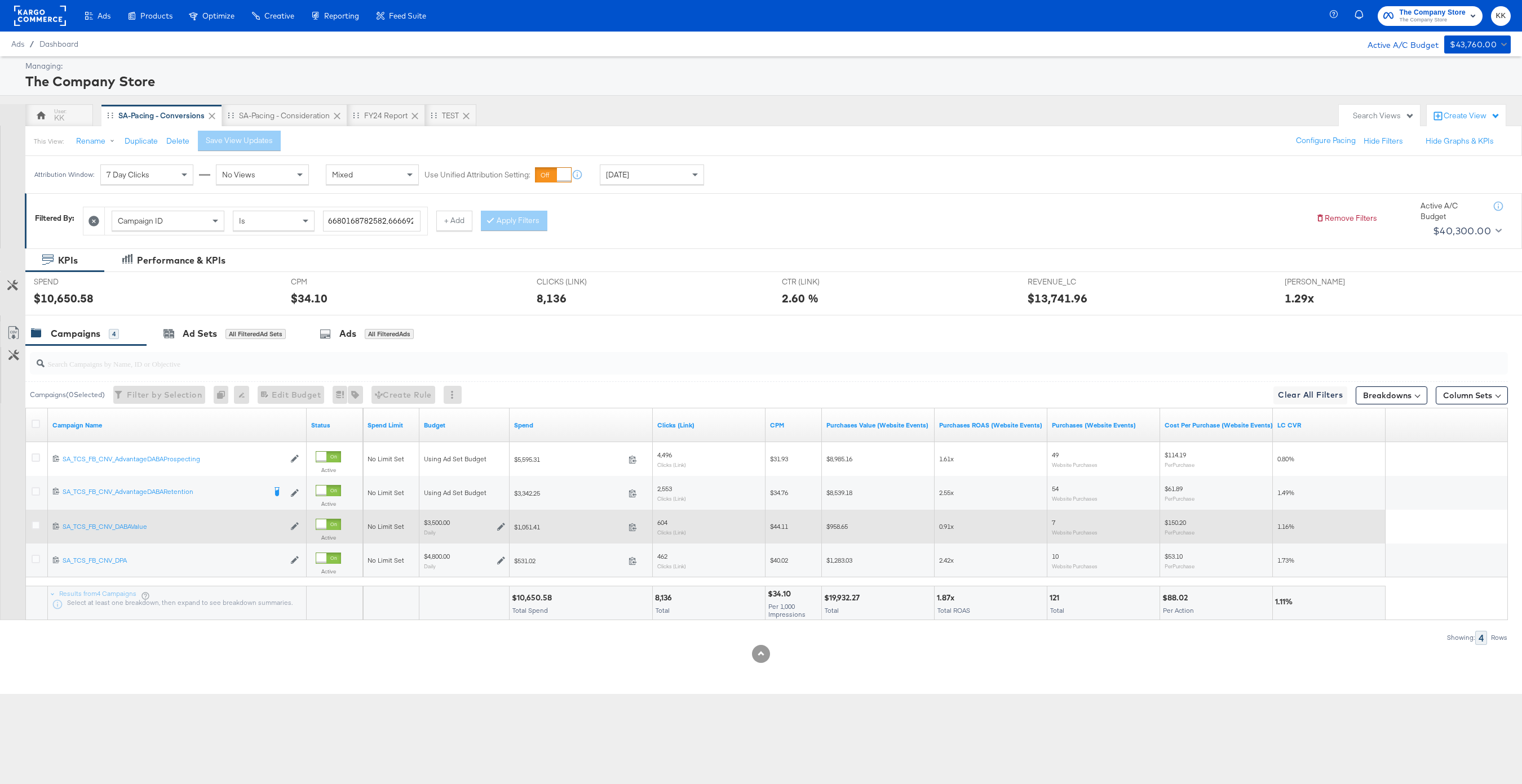
click at [40, 524] on div at bounding box center [38, 526] width 12 height 11
click at [36, 524] on icon at bounding box center [36, 525] width 8 height 8
click at [0, 0] on input "checkbox" at bounding box center [0, 0] width 0 height 0
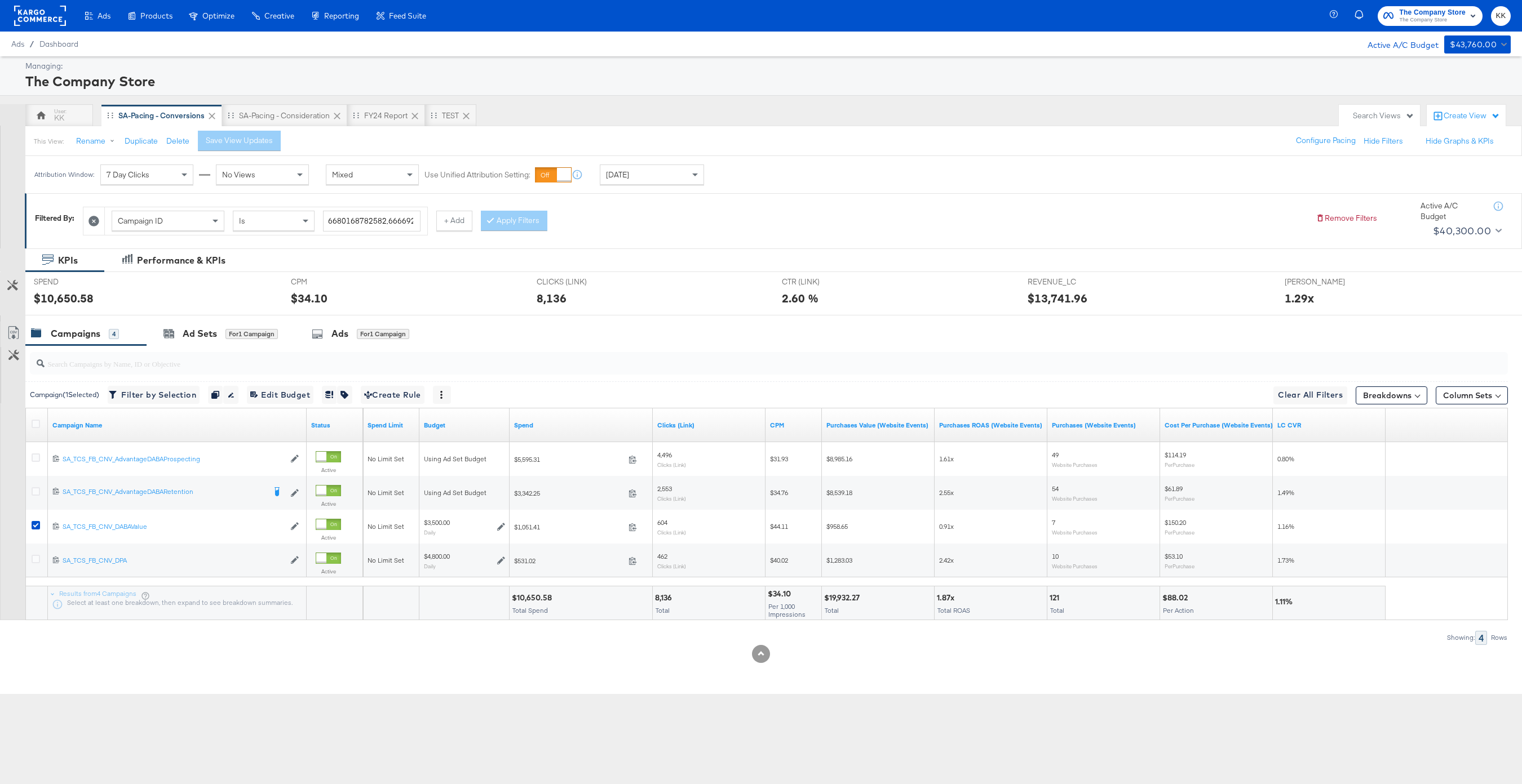
click at [228, 317] on div at bounding box center [761, 320] width 1522 height 9
click at [231, 331] on div "for 1 Campaign" at bounding box center [251, 334] width 53 height 10
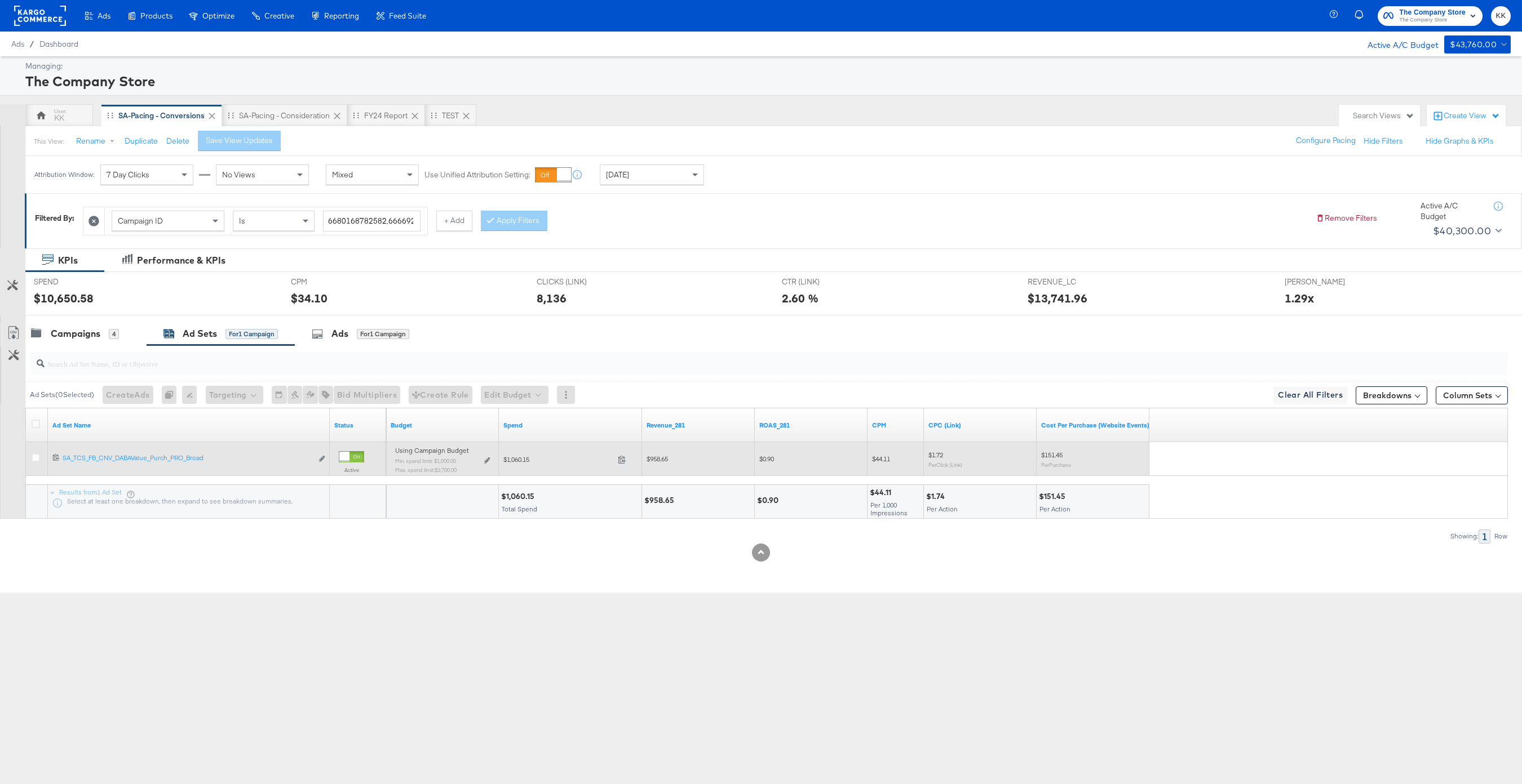
click at [492, 462] on div "Using Campaign Budget Min. spend limit: $1,000.00 Max. spend limit : $3,700.00 …" at bounding box center [443, 464] width 104 height 36
click at [488, 462] on icon at bounding box center [487, 460] width 6 height 6
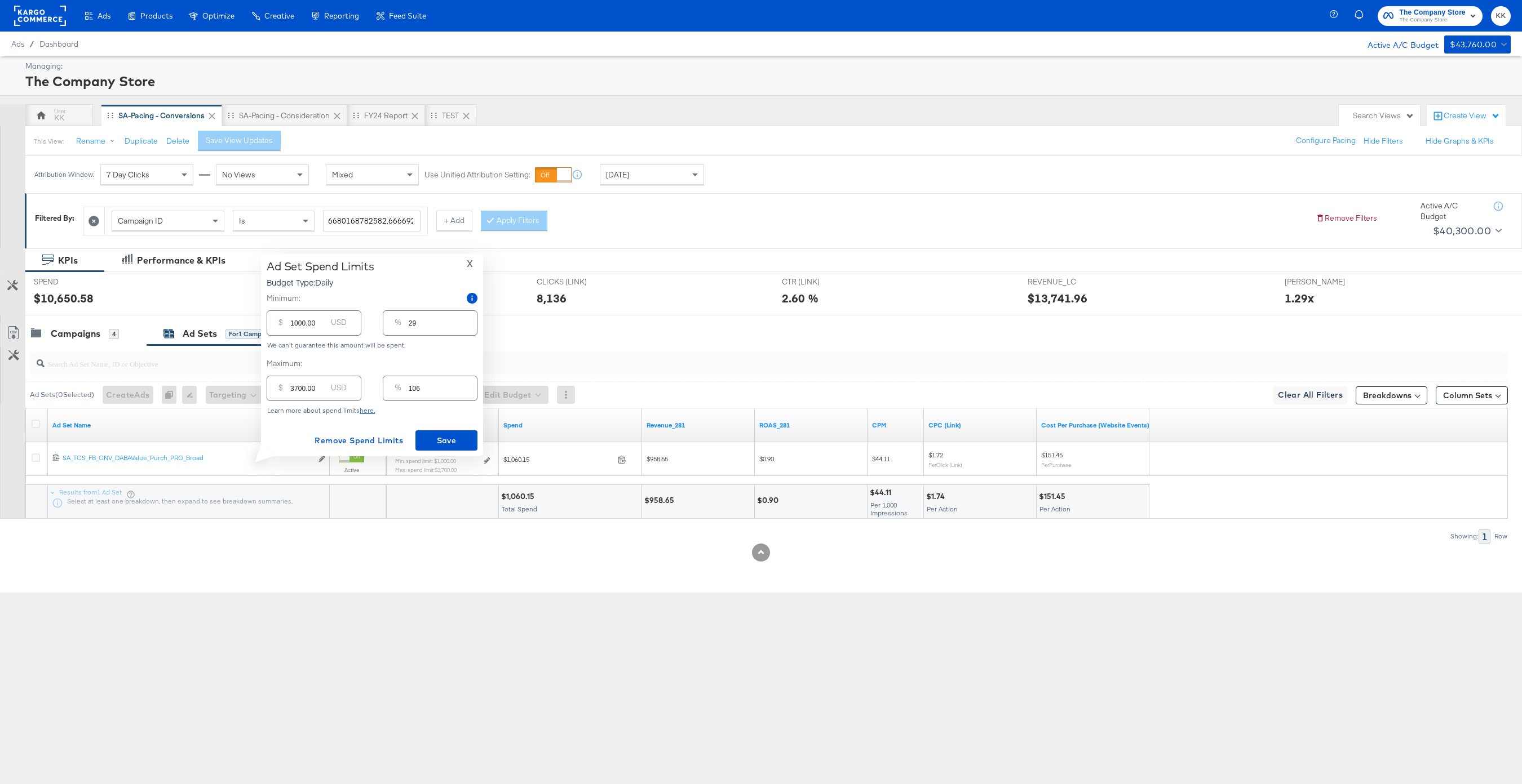
click at [302, 326] on input "1000.00" at bounding box center [308, 318] width 36 height 24
type input "100.00"
type input "3"
type input "100.00"
drag, startPoint x: 296, startPoint y: 388, endPoint x: 277, endPoint y: 387, distance: 19.0
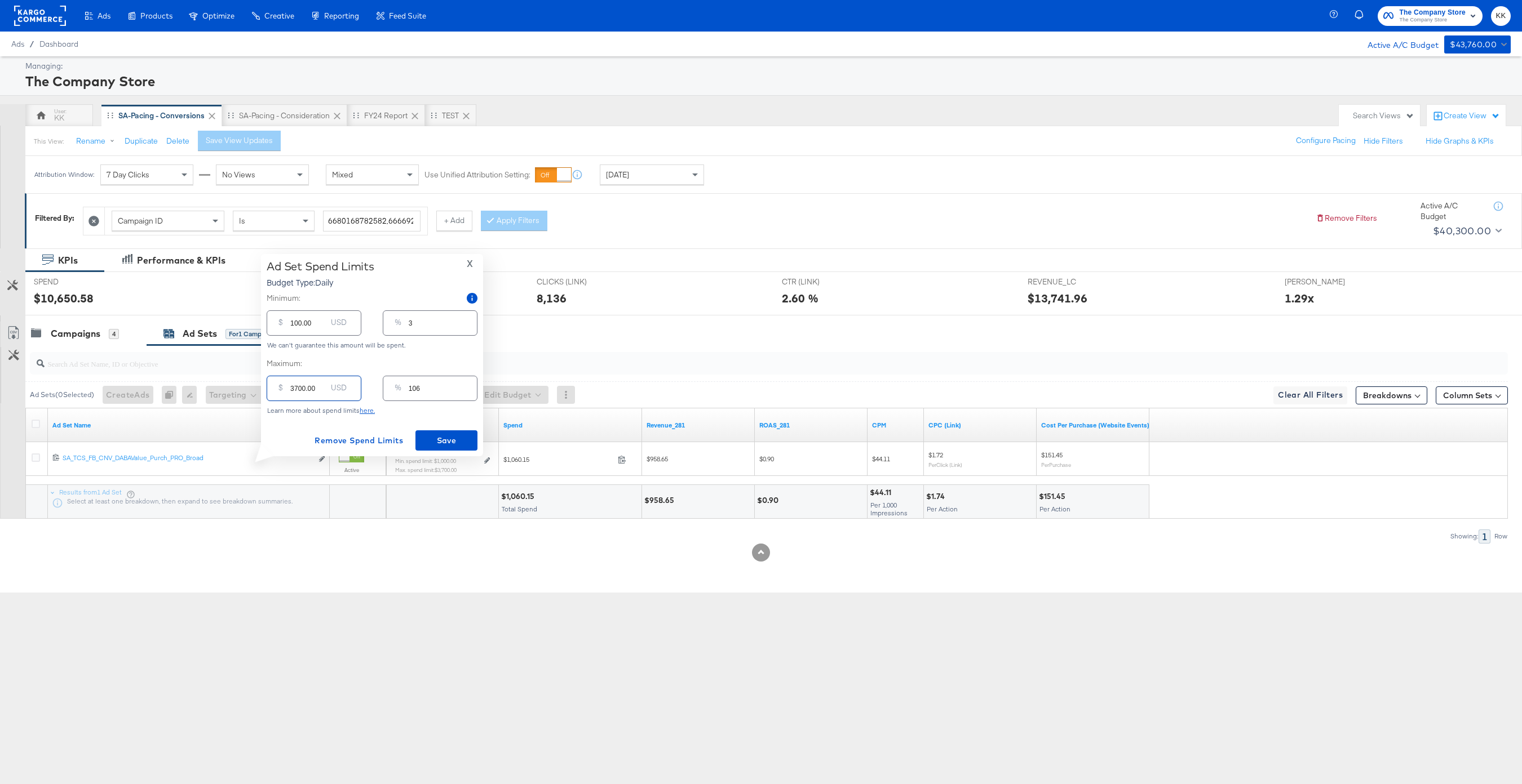
click at [277, 387] on div "$ 3700.00 USD" at bounding box center [313, 388] width 94 height 25
type input "200.00"
type input "6"
type input "00.00"
type input "0"
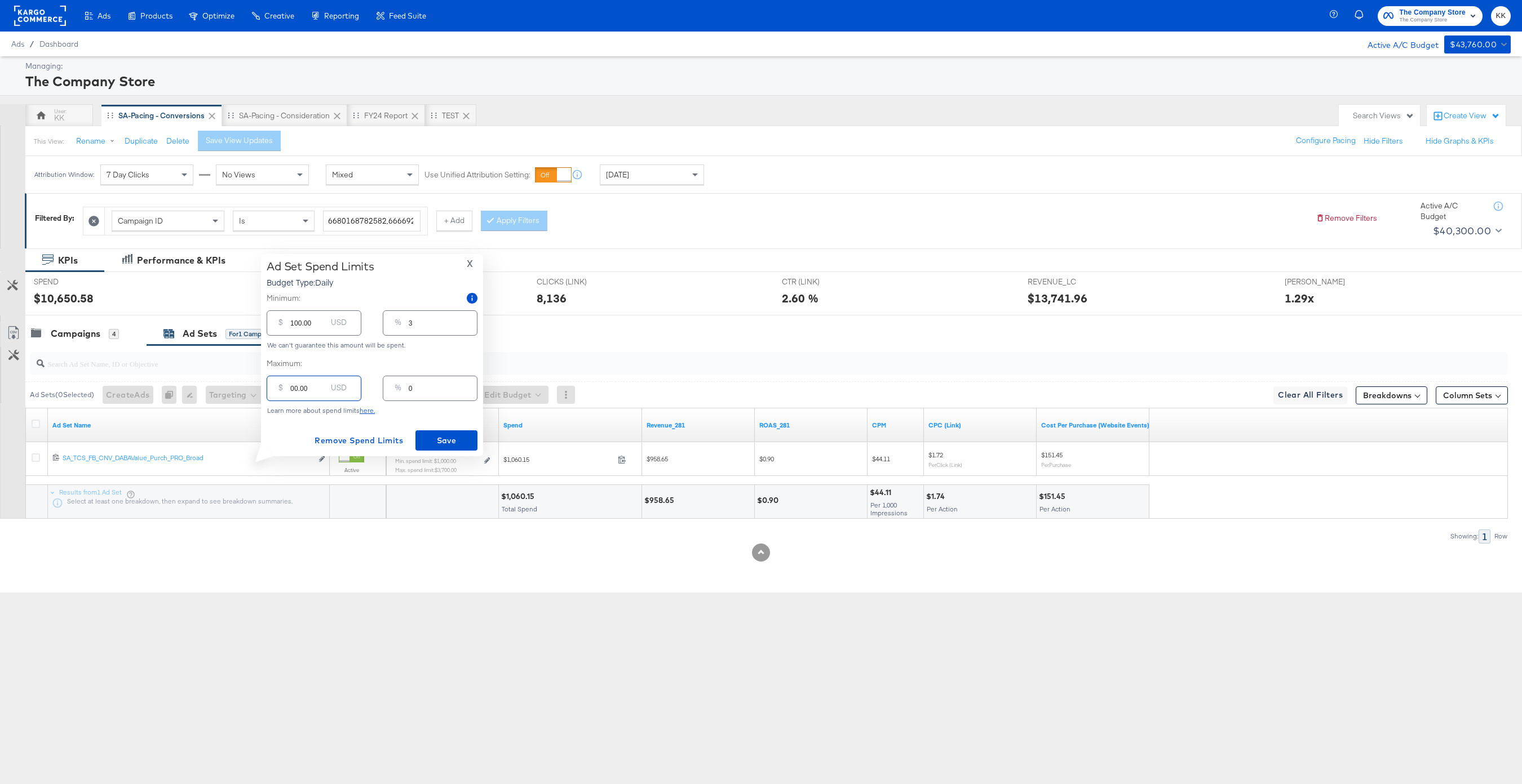
type input "100.00"
type input "3"
type input "1800.00"
type input "51"
type input "1800.00"
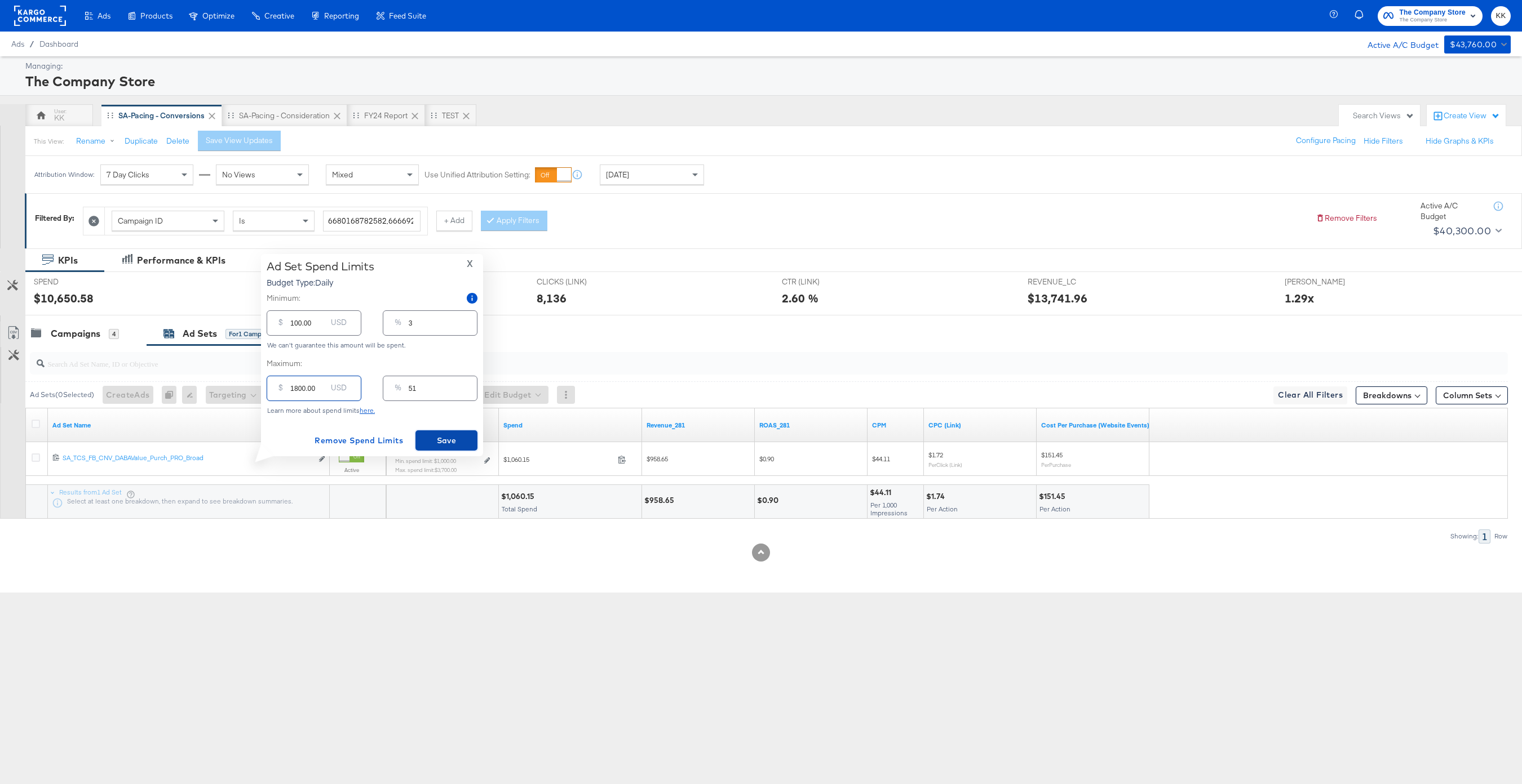
click at [469, 442] on span "Save" at bounding box center [446, 441] width 53 height 14
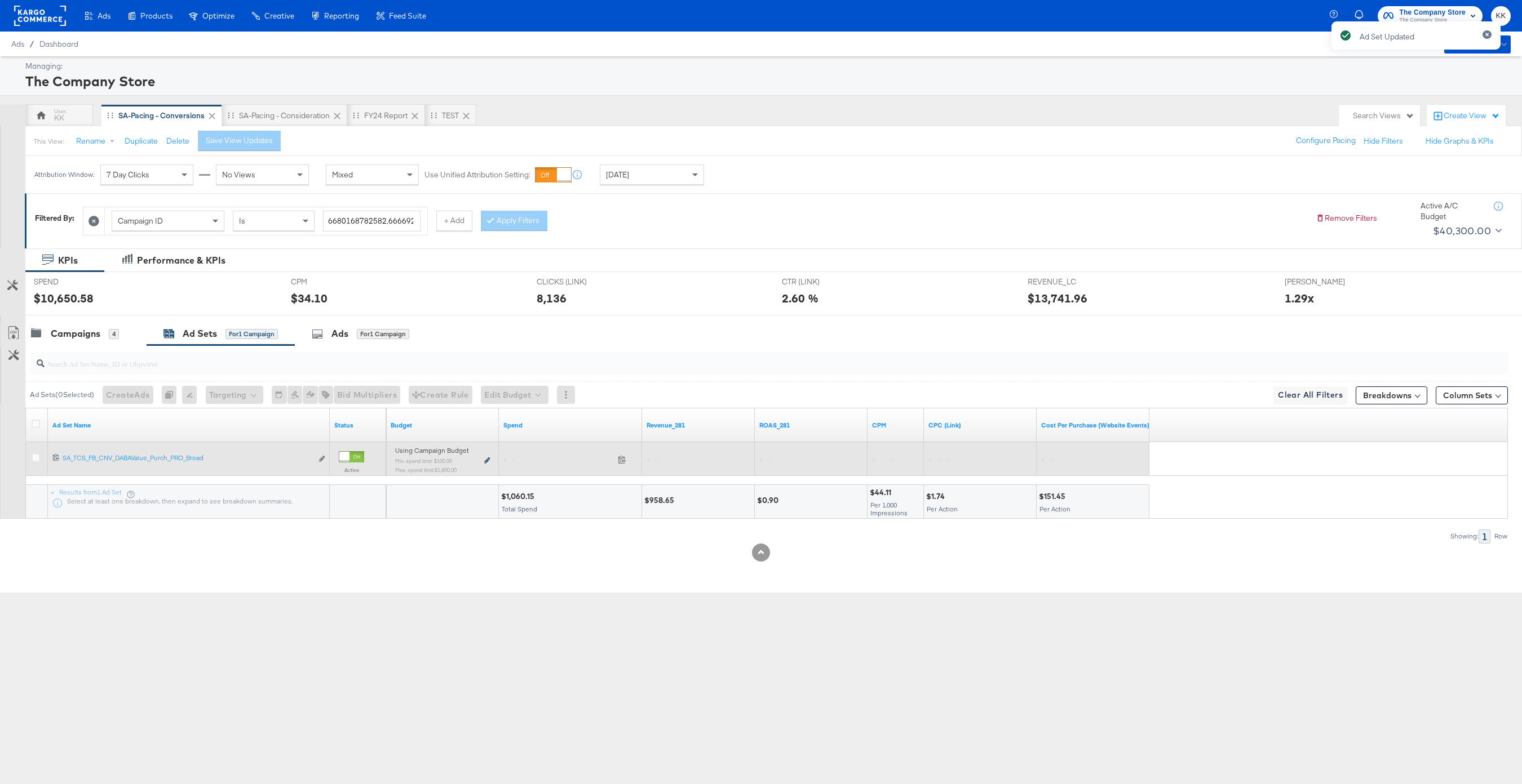
click at [487, 461] on icon at bounding box center [487, 460] width 6 height 6
type input "100.00"
type input "3"
type input "1800.00"
type input "51"
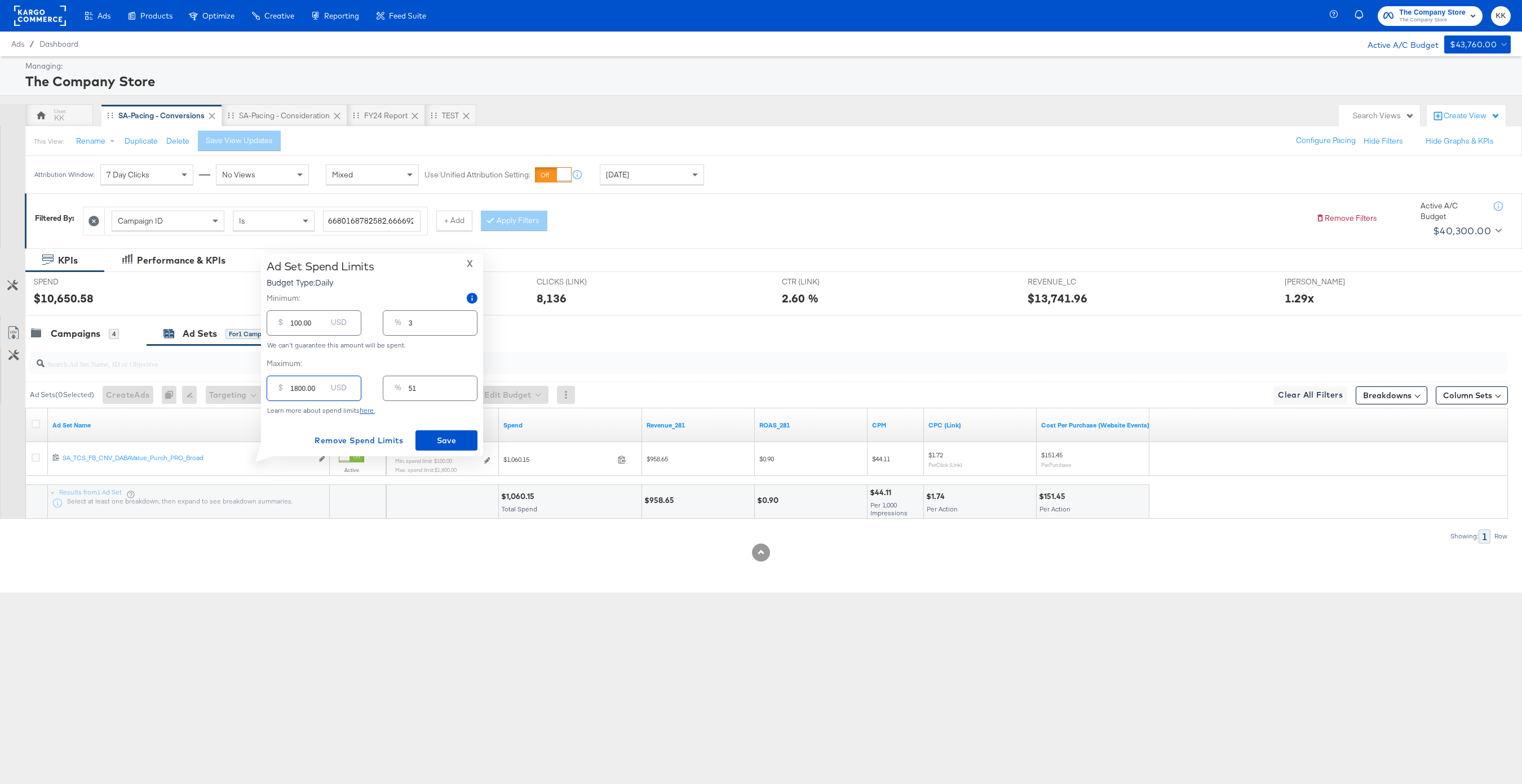
drag, startPoint x: 296, startPoint y: 391, endPoint x: 279, endPoint y: 391, distance: 17.0
click at [279, 391] on div "$ 1800.00 USD" at bounding box center [313, 388] width 94 height 25
click at [633, 305] on div "8,136" at bounding box center [651, 299] width 229 height 17
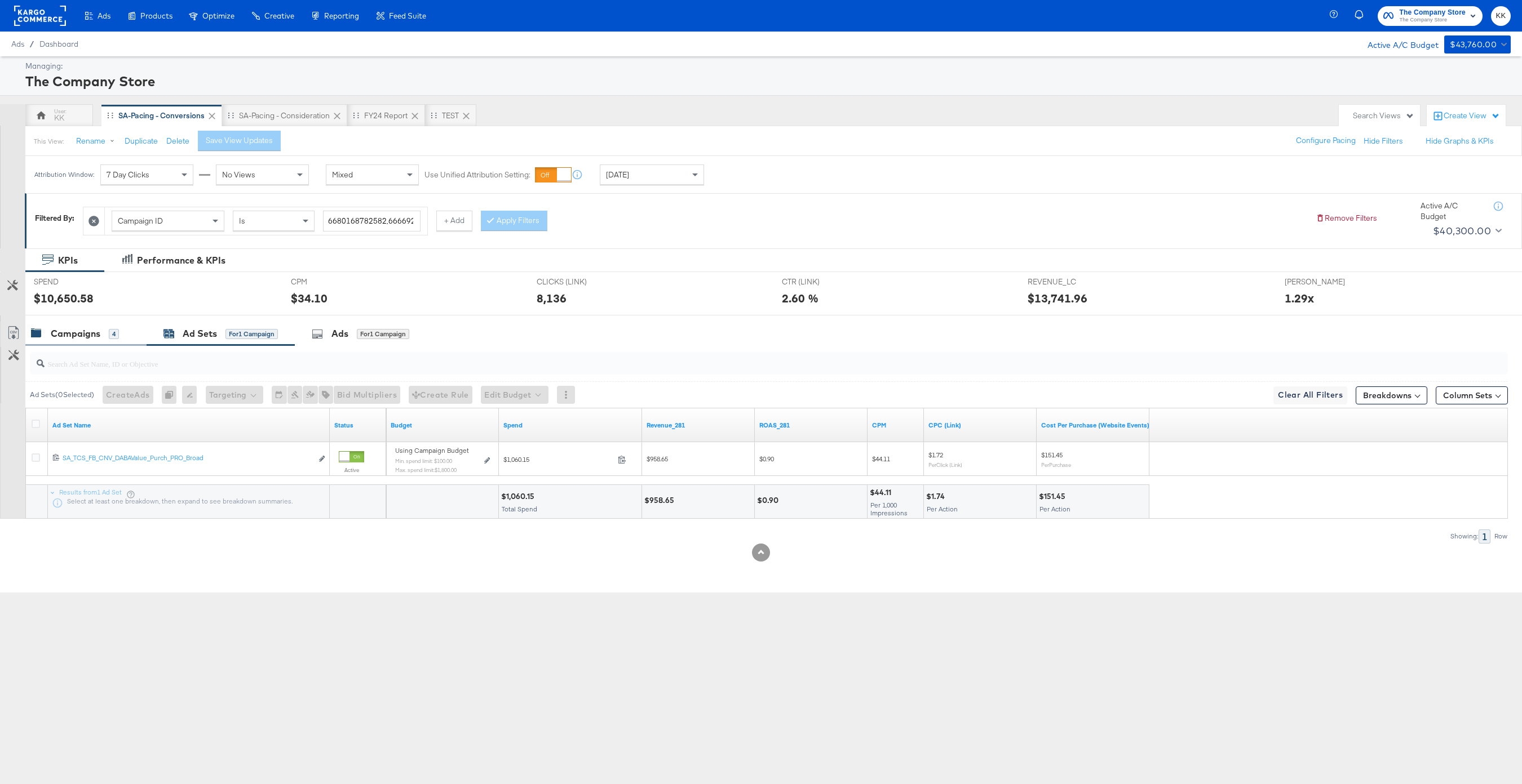
click at [51, 335] on div "Campaigns" at bounding box center [75, 334] width 49 height 13
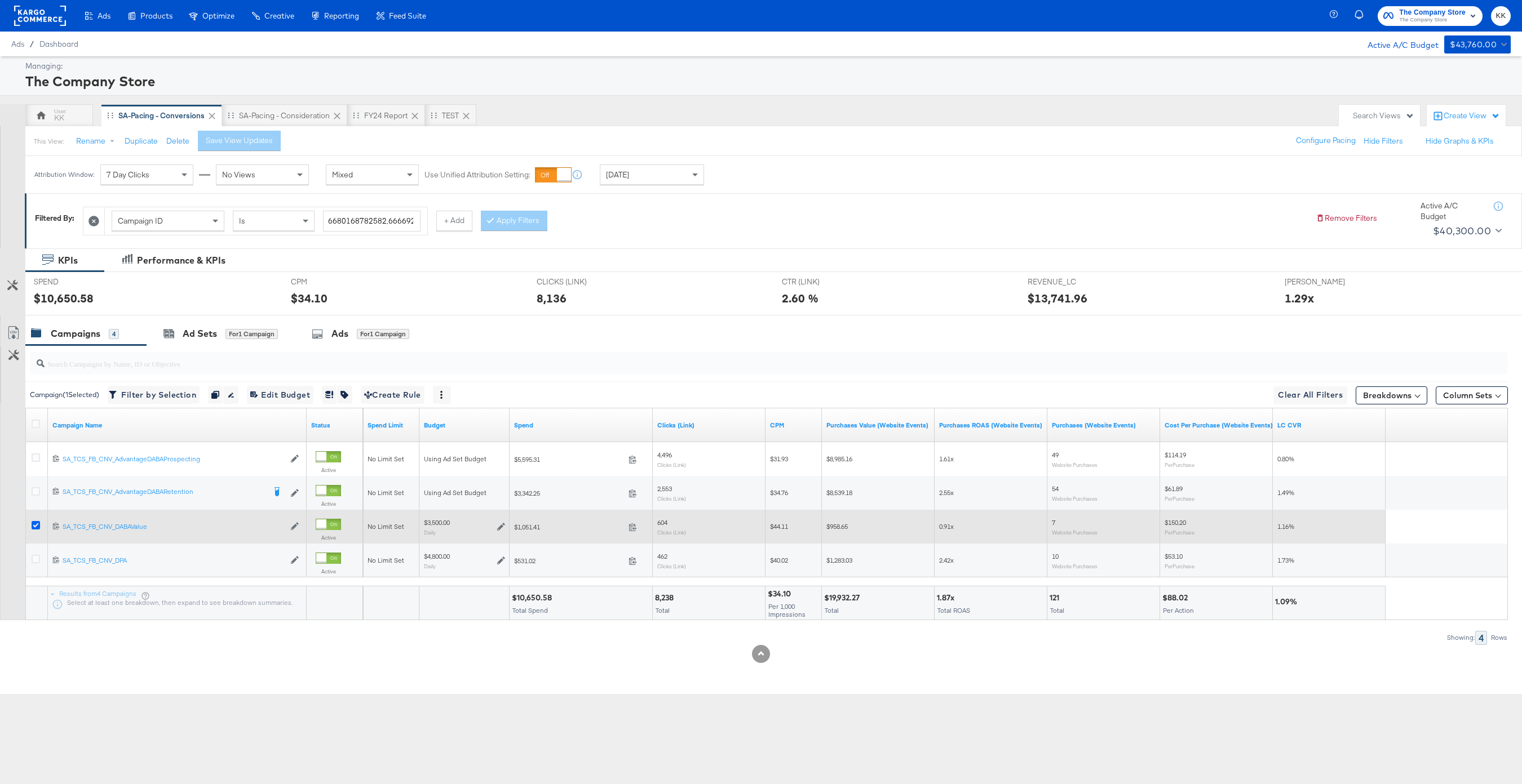
click at [33, 528] on icon at bounding box center [36, 525] width 8 height 8
click at [0, 0] on input "checkbox" at bounding box center [0, 0] width 0 height 0
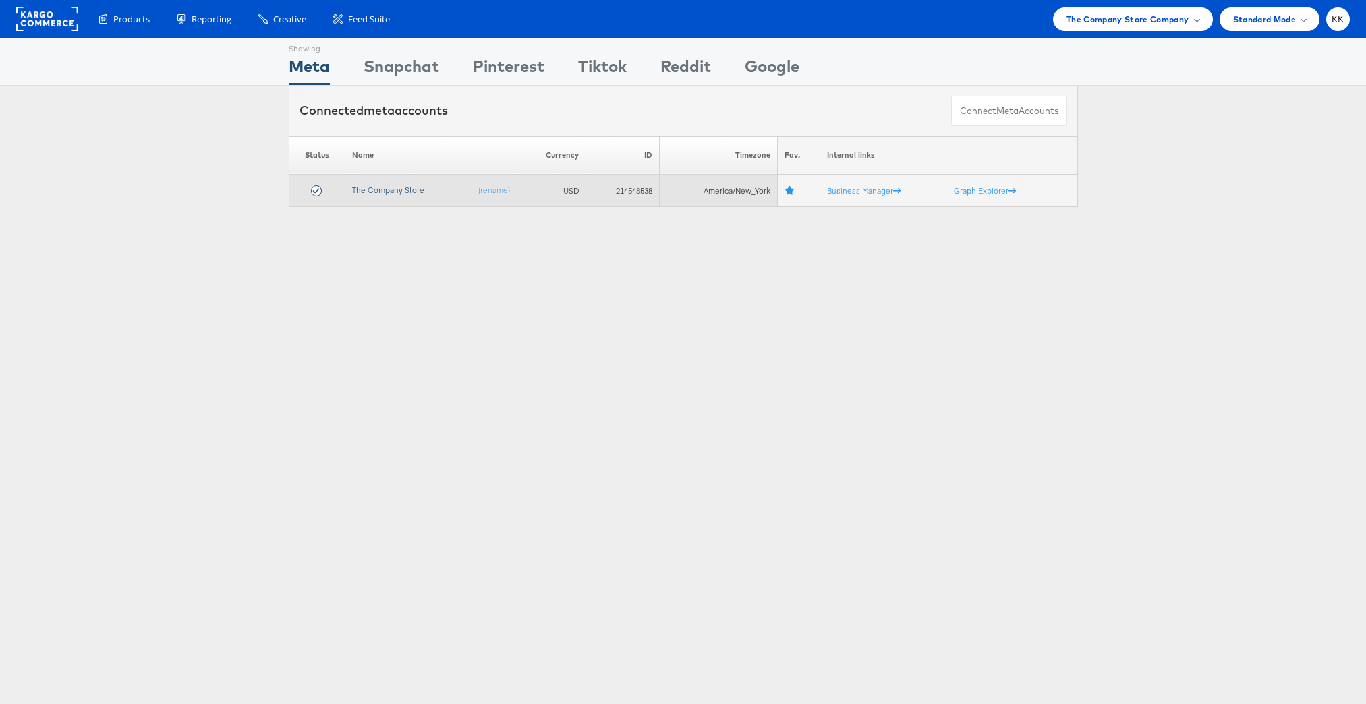
click at [402, 190] on link "The Company Store" at bounding box center [388, 190] width 72 height 10
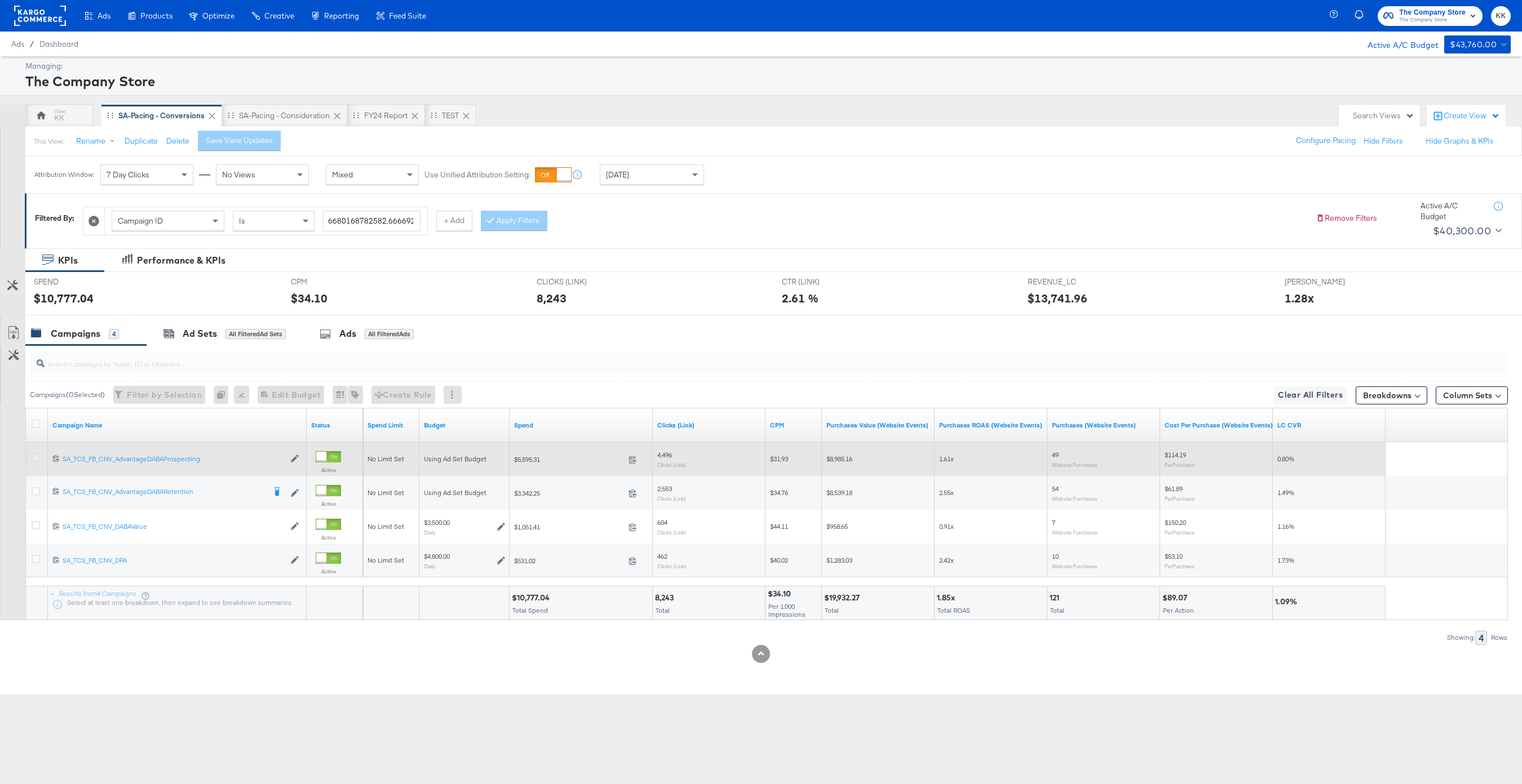
click at [34, 460] on icon at bounding box center [36, 458] width 8 height 8
click at [0, 0] on input "checkbox" at bounding box center [0, 0] width 0 height 0
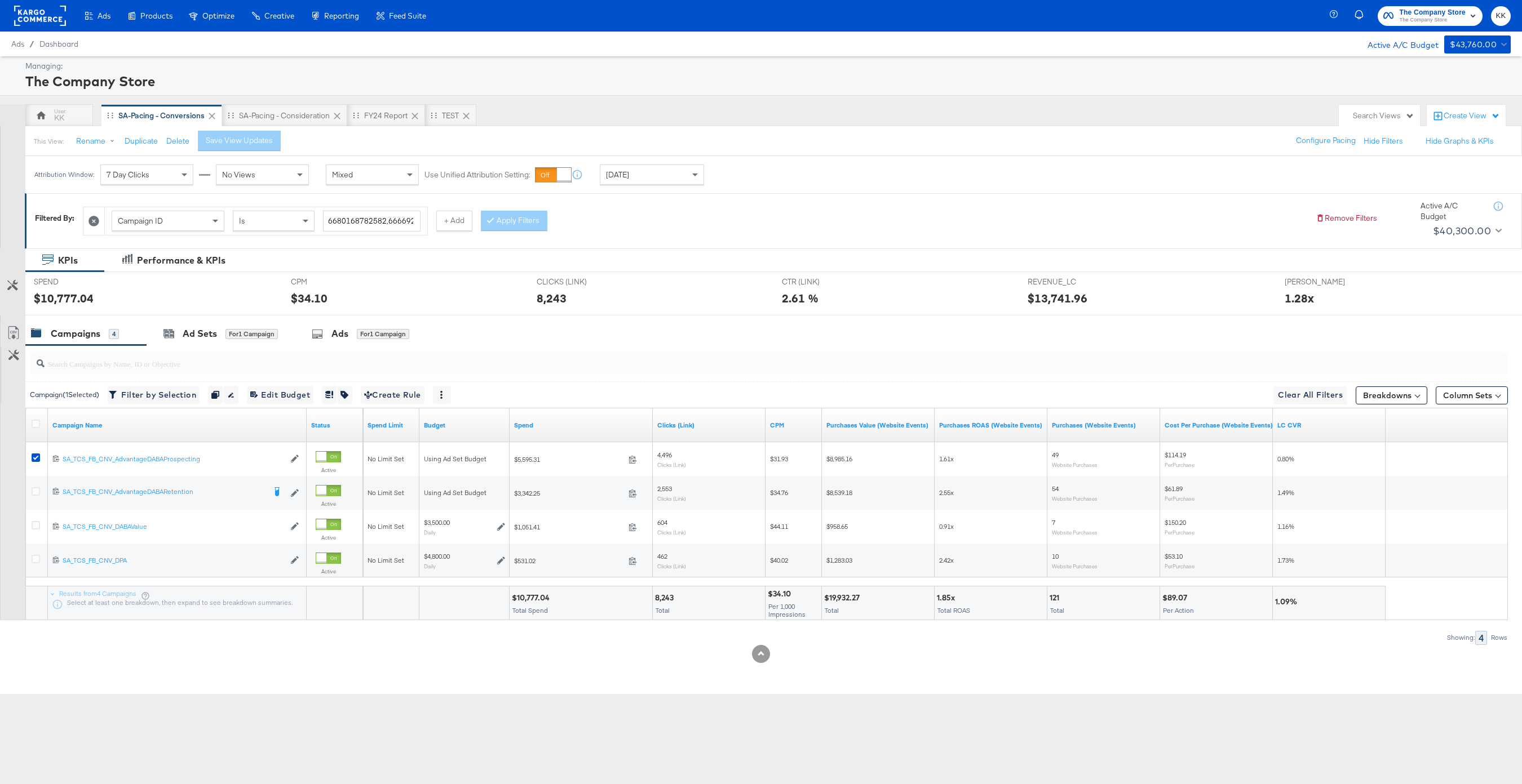
click at [194, 348] on input "search" at bounding box center [706, 359] width 1324 height 22
click at [195, 336] on div "Ad Sets" at bounding box center [200, 334] width 34 height 13
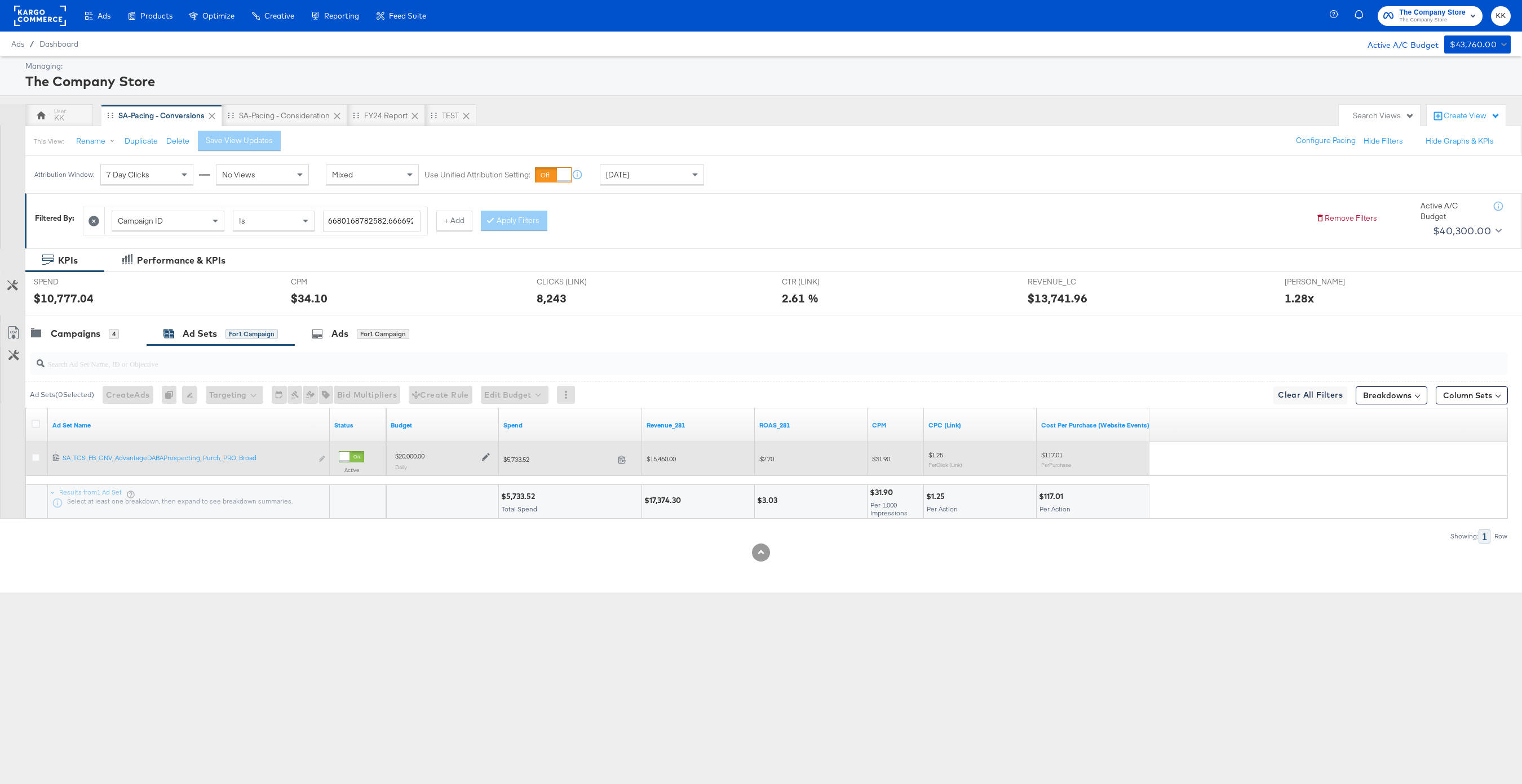
click at [491, 460] on div "$20,000.00 Daily" at bounding box center [443, 460] width 104 height 28
click at [483, 457] on icon at bounding box center [485, 457] width 8 height 8
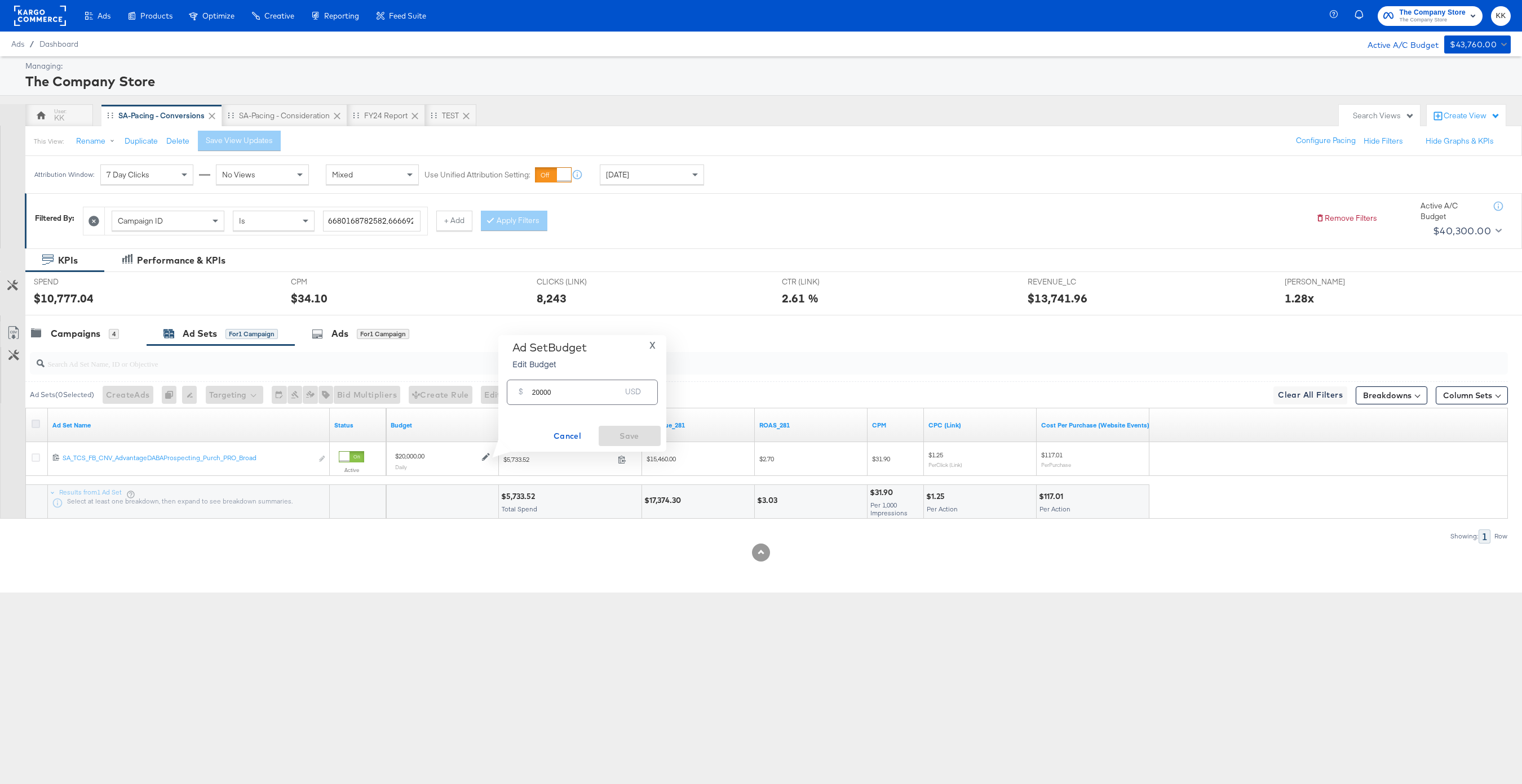
click at [38, 423] on icon at bounding box center [36, 424] width 8 height 8
click at [0, 0] on input "checkbox" at bounding box center [0, 0] width 0 height 0
click at [495, 387] on button "Edit Budget" at bounding box center [499, 395] width 68 height 18
click at [516, 421] on span "Edit Ad Set Budget" at bounding box center [502, 424] width 64 height 15
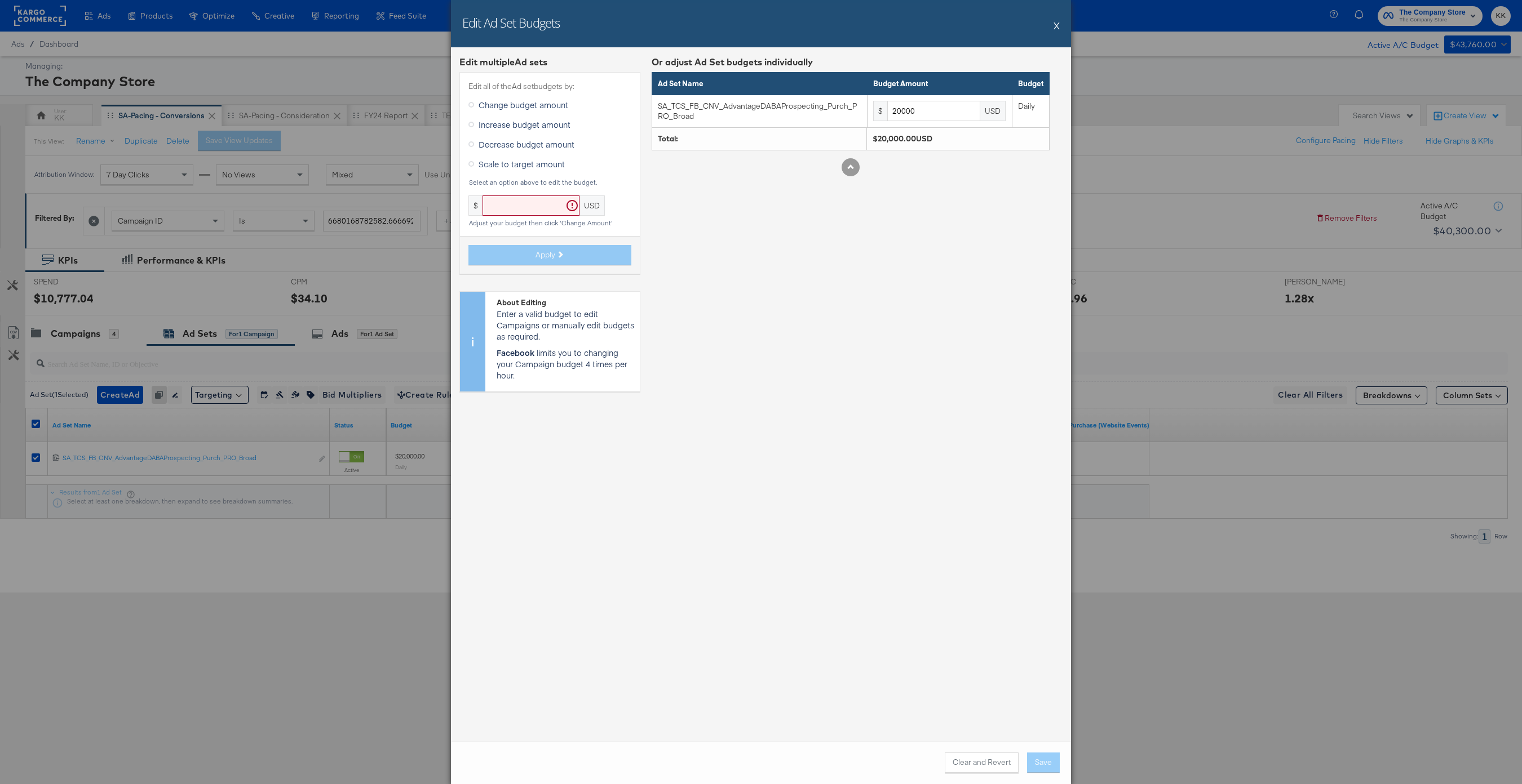
click at [540, 146] on span "Decrease budget amount" at bounding box center [526, 144] width 96 height 11
click at [0, 0] on input "Decrease budget amount" at bounding box center [0, 0] width 0 height 0
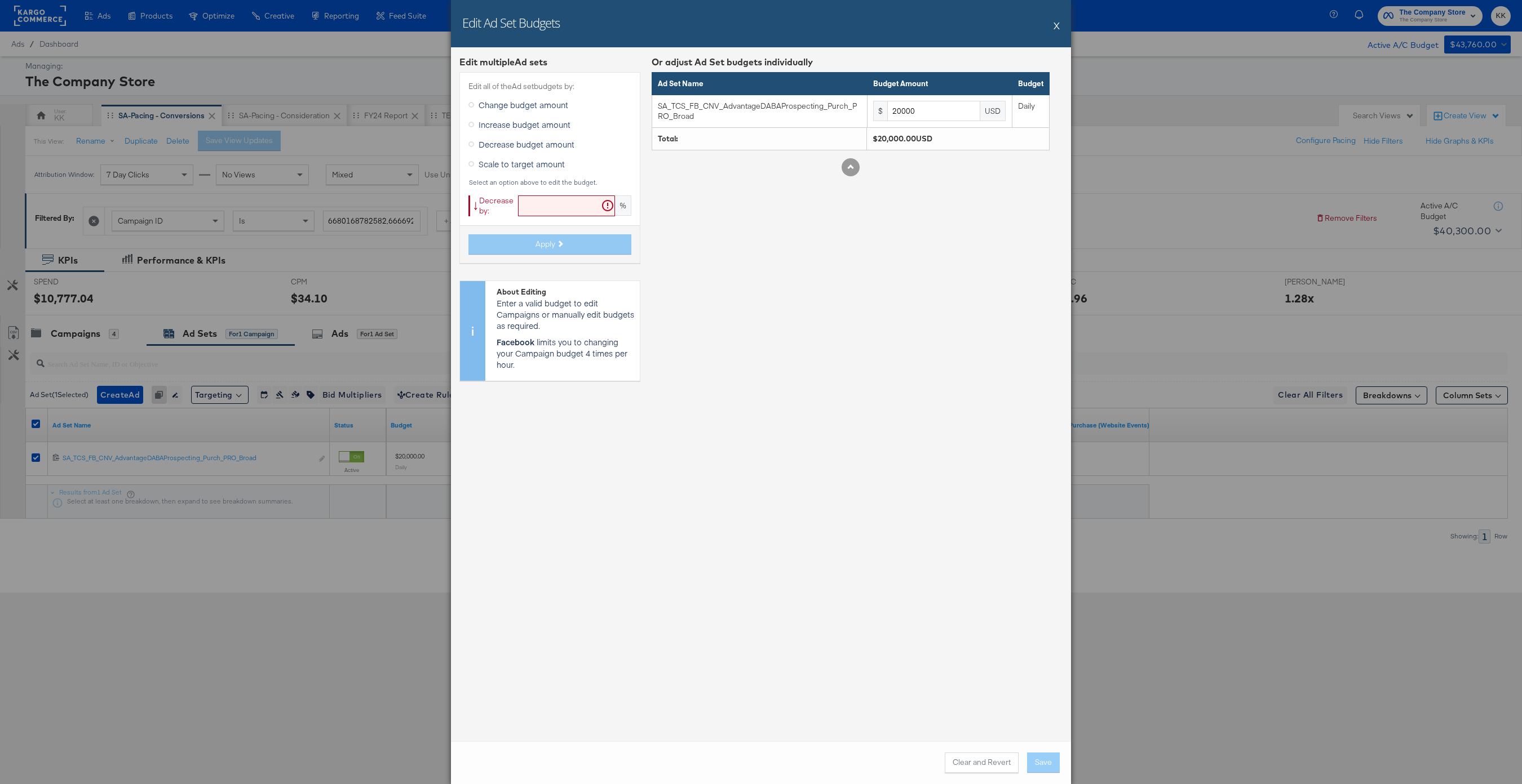
click at [540, 214] on input "text" at bounding box center [566, 205] width 97 height 21
type input "19"
click at [559, 245] on icon at bounding box center [559, 243] width 6 height 6
type input "16200"
click at [1036, 759] on button "Save" at bounding box center [1043, 762] width 33 height 20
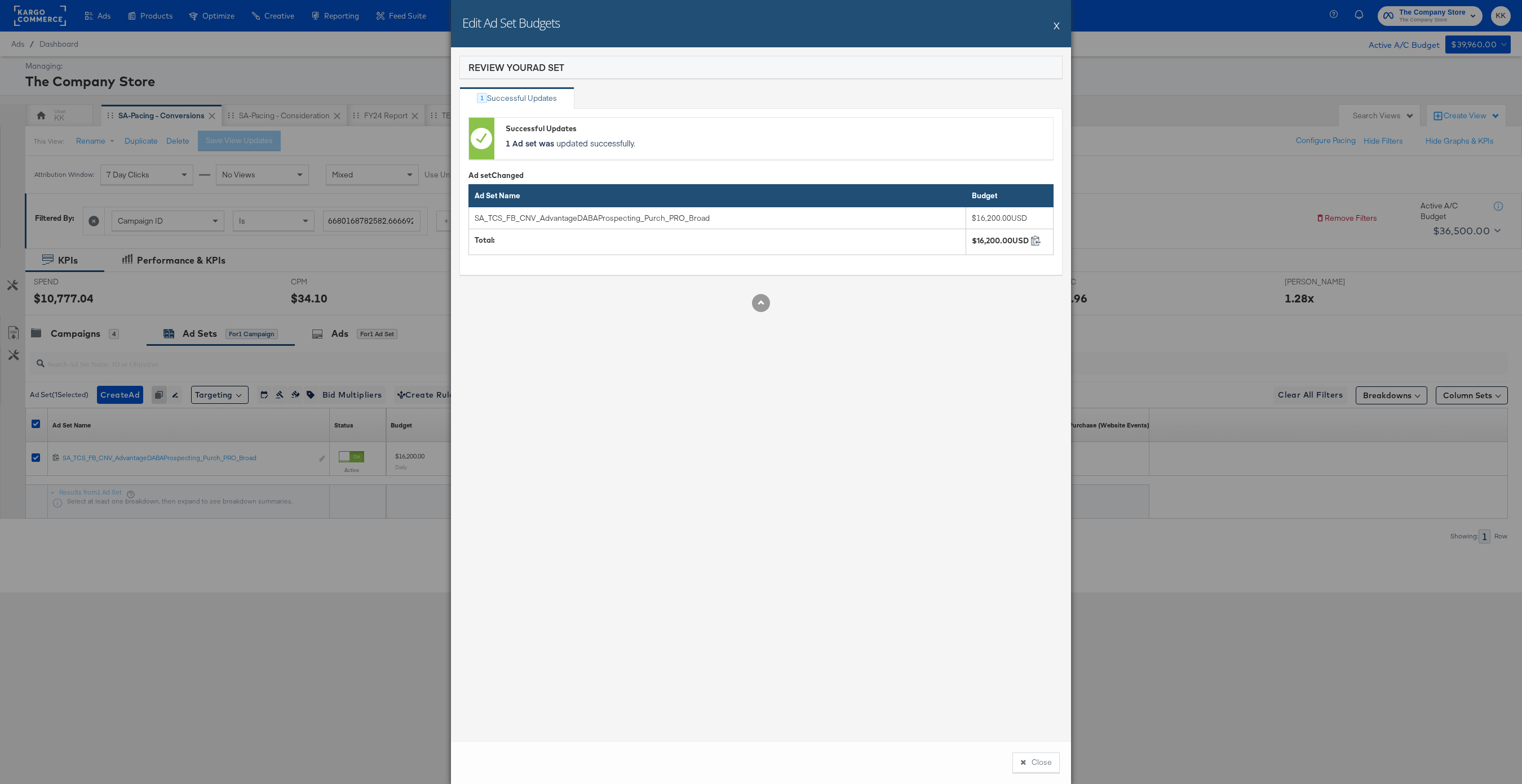
click at [1036, 759] on button "Close" at bounding box center [1036, 762] width 48 height 20
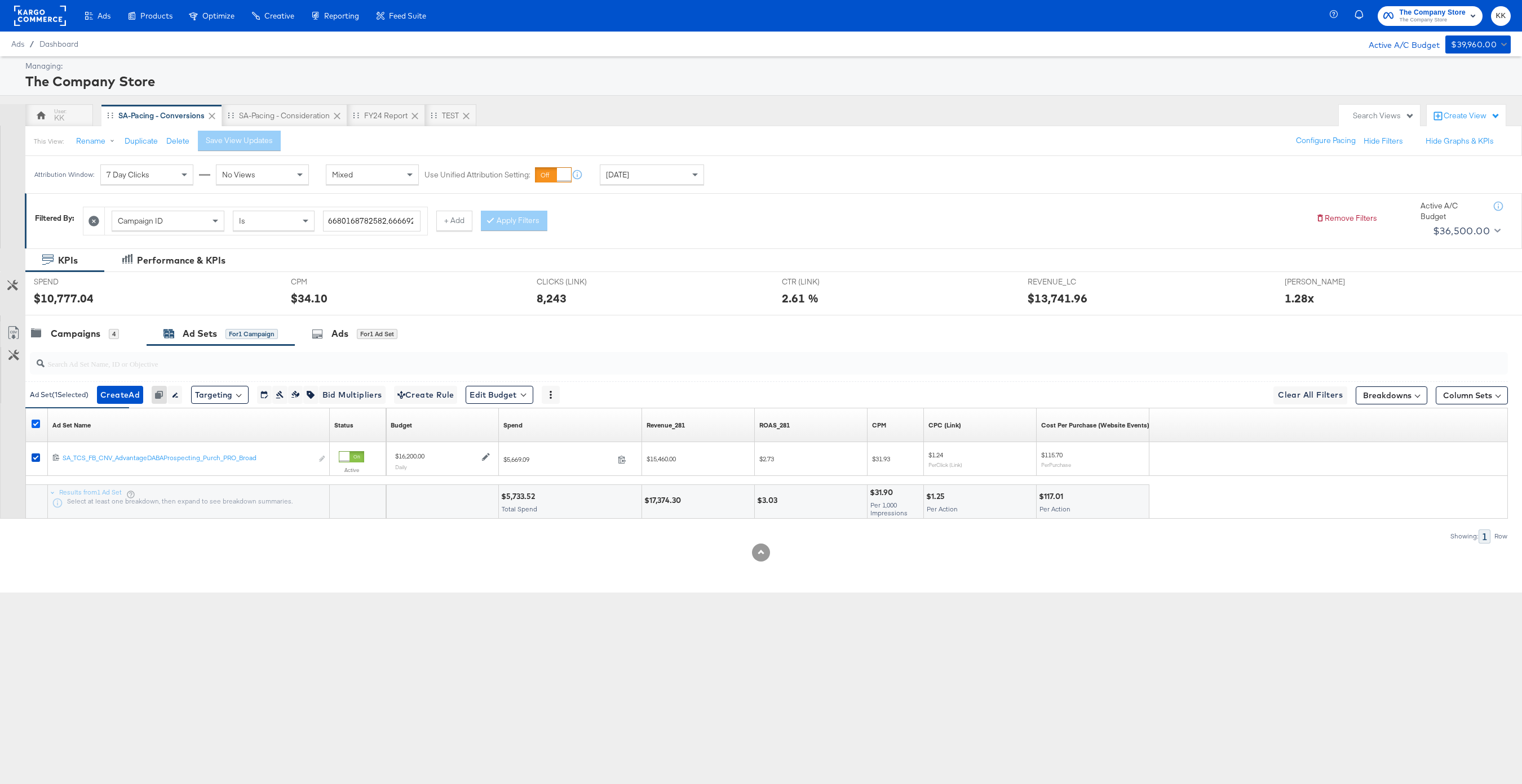
click at [36, 423] on icon at bounding box center [36, 424] width 8 height 8
click at [0, 0] on input "checkbox" at bounding box center [0, 0] width 0 height 0
